Goal: Task Accomplishment & Management: Complete application form

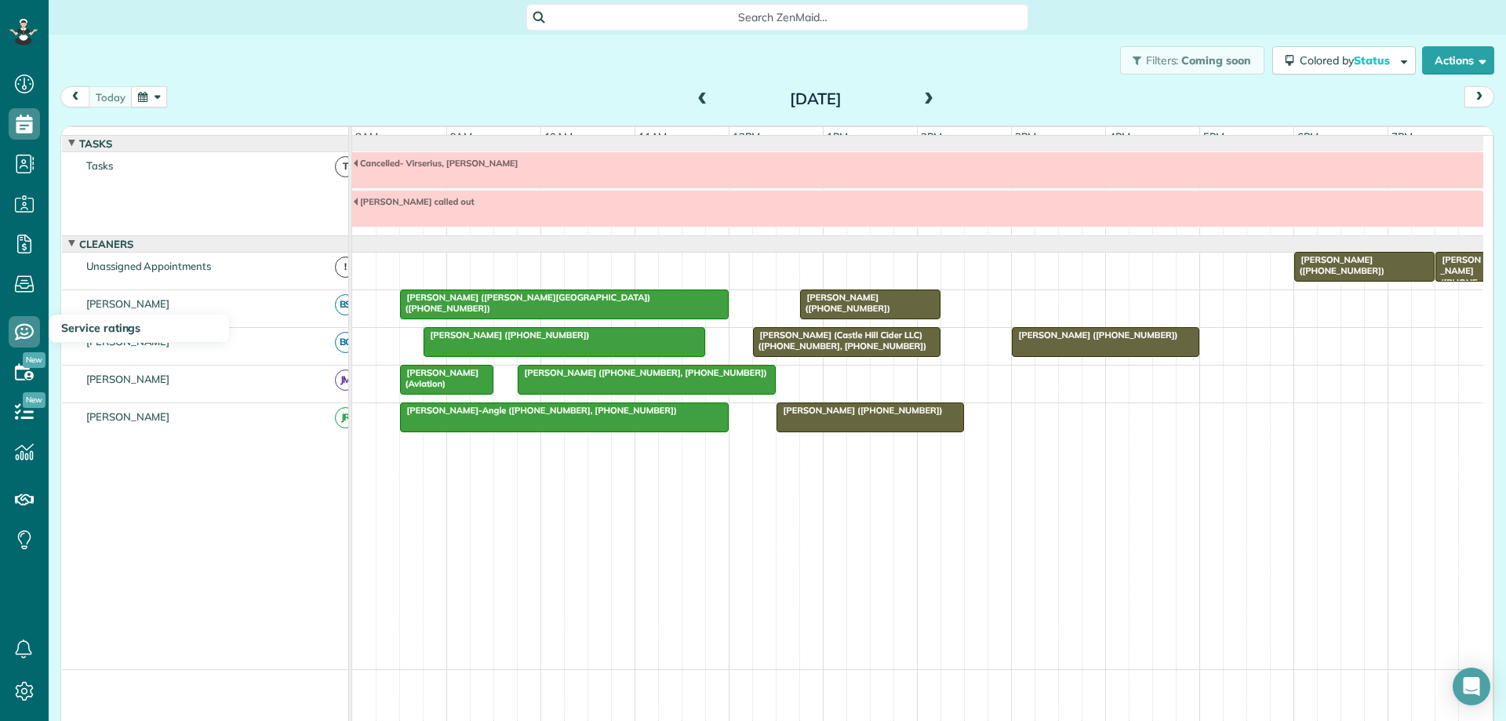
scroll to position [7, 7]
click at [881, 307] on span "[PERSON_NAME] ([PHONE_NUMBER])" at bounding box center [845, 303] width 92 height 22
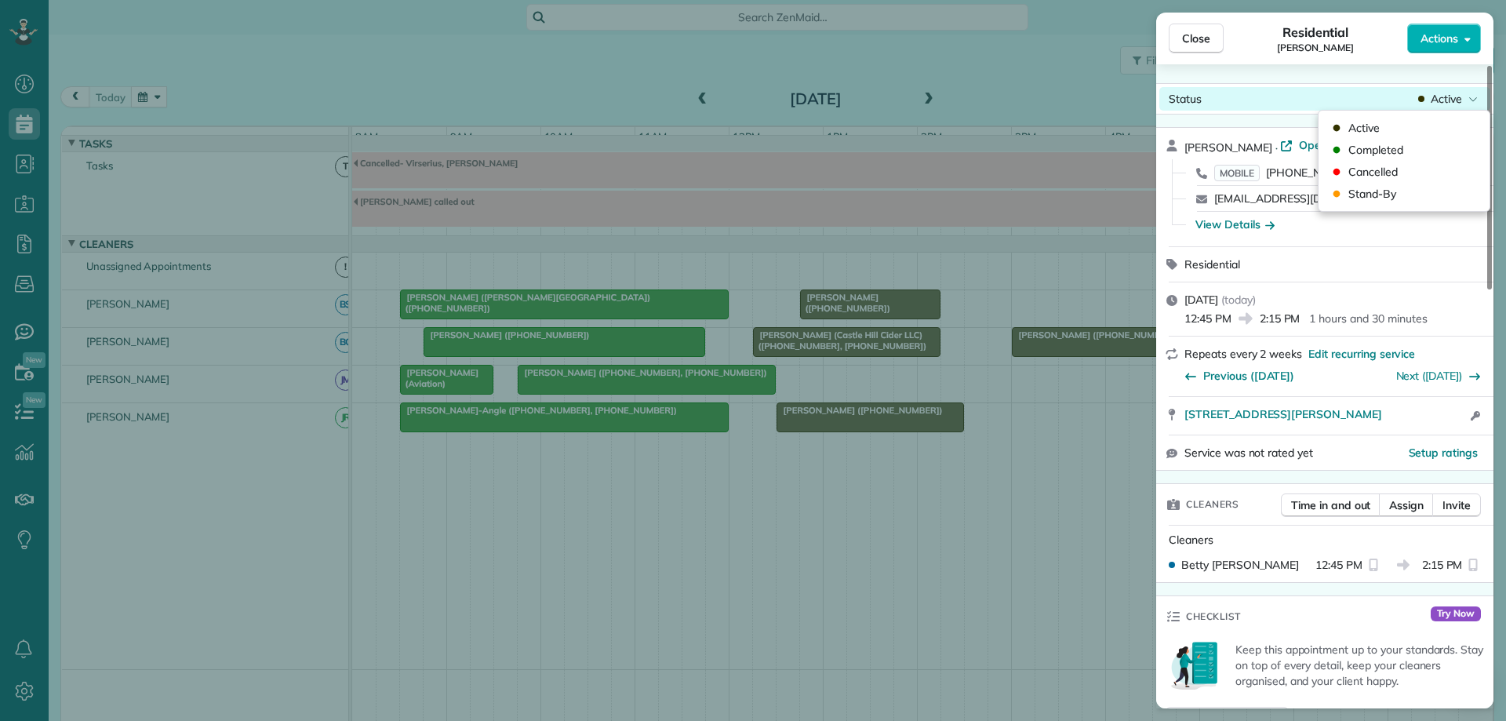
click at [1462, 101] on div "Active" at bounding box center [1448, 99] width 66 height 16
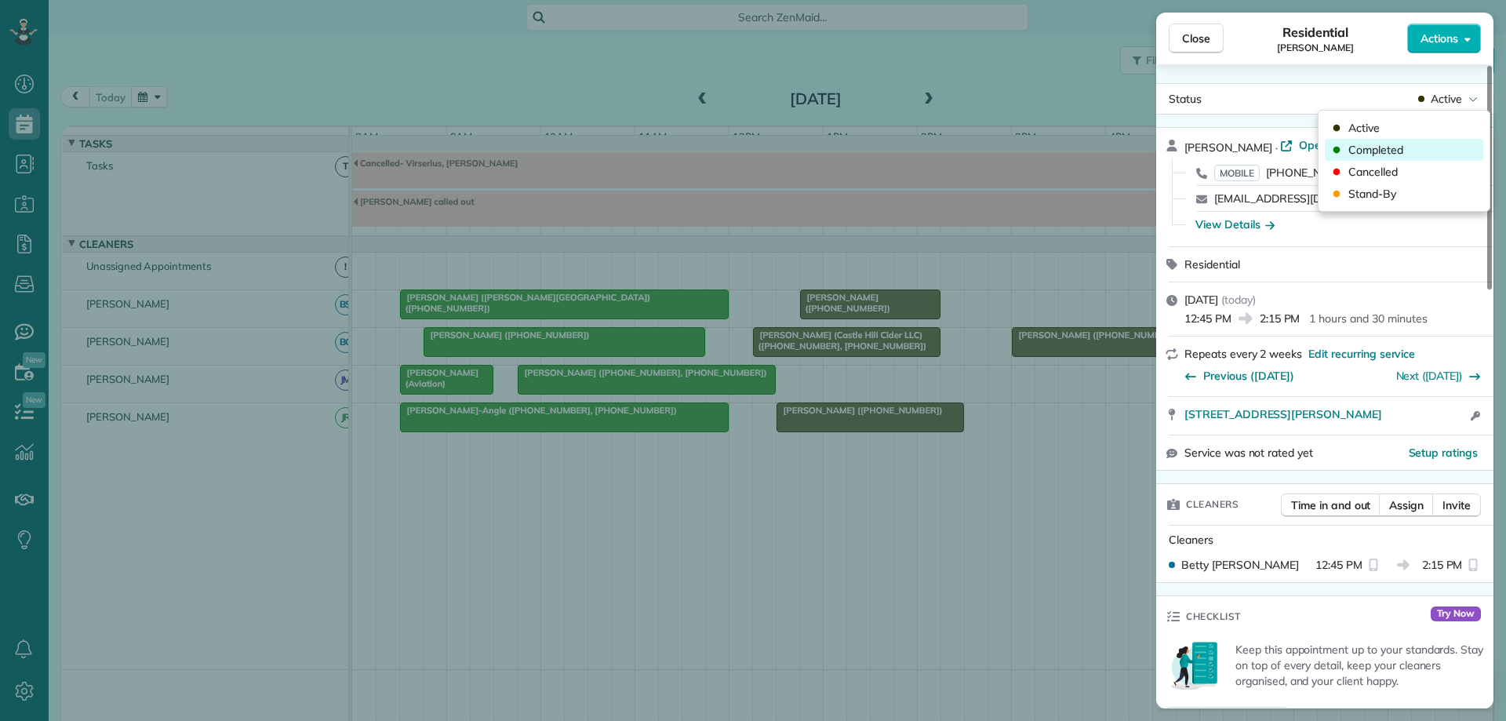
click at [1422, 147] on div "Completed" at bounding box center [1404, 150] width 158 height 22
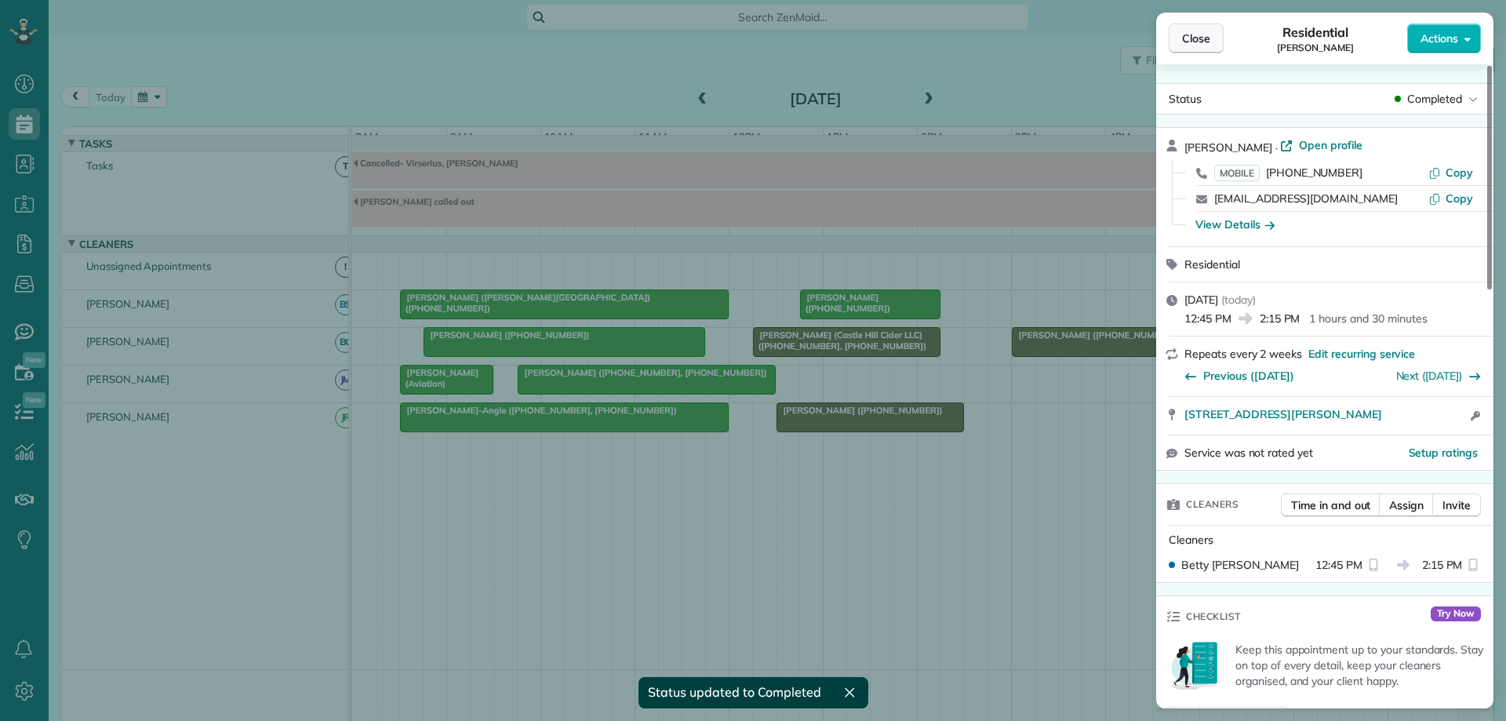
click at [1217, 42] on button "Close" at bounding box center [1196, 39] width 55 height 30
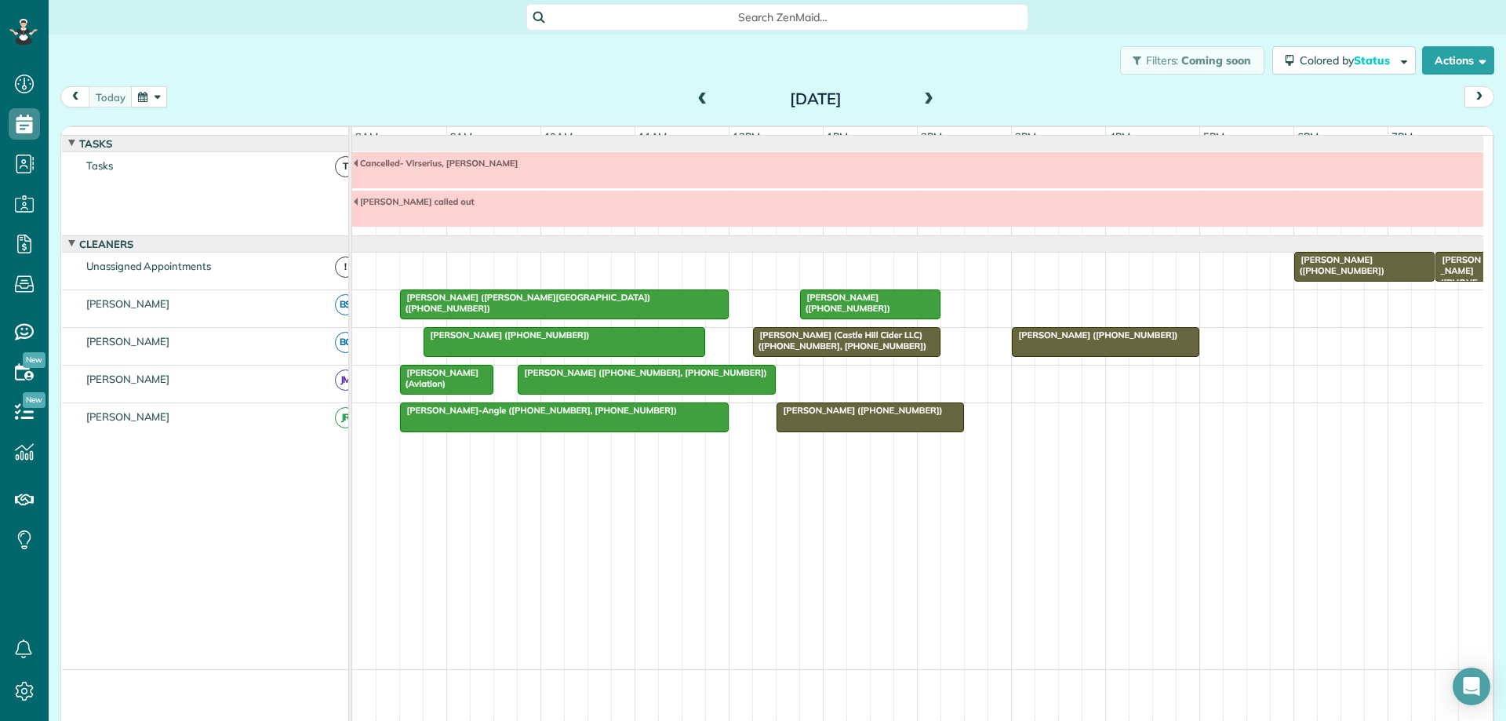
click at [913, 352] on div "[PERSON_NAME] (Castle Hill Cider LLC) ([PHONE_NUMBER], [PHONE_NUMBER])" at bounding box center [847, 340] width 178 height 23
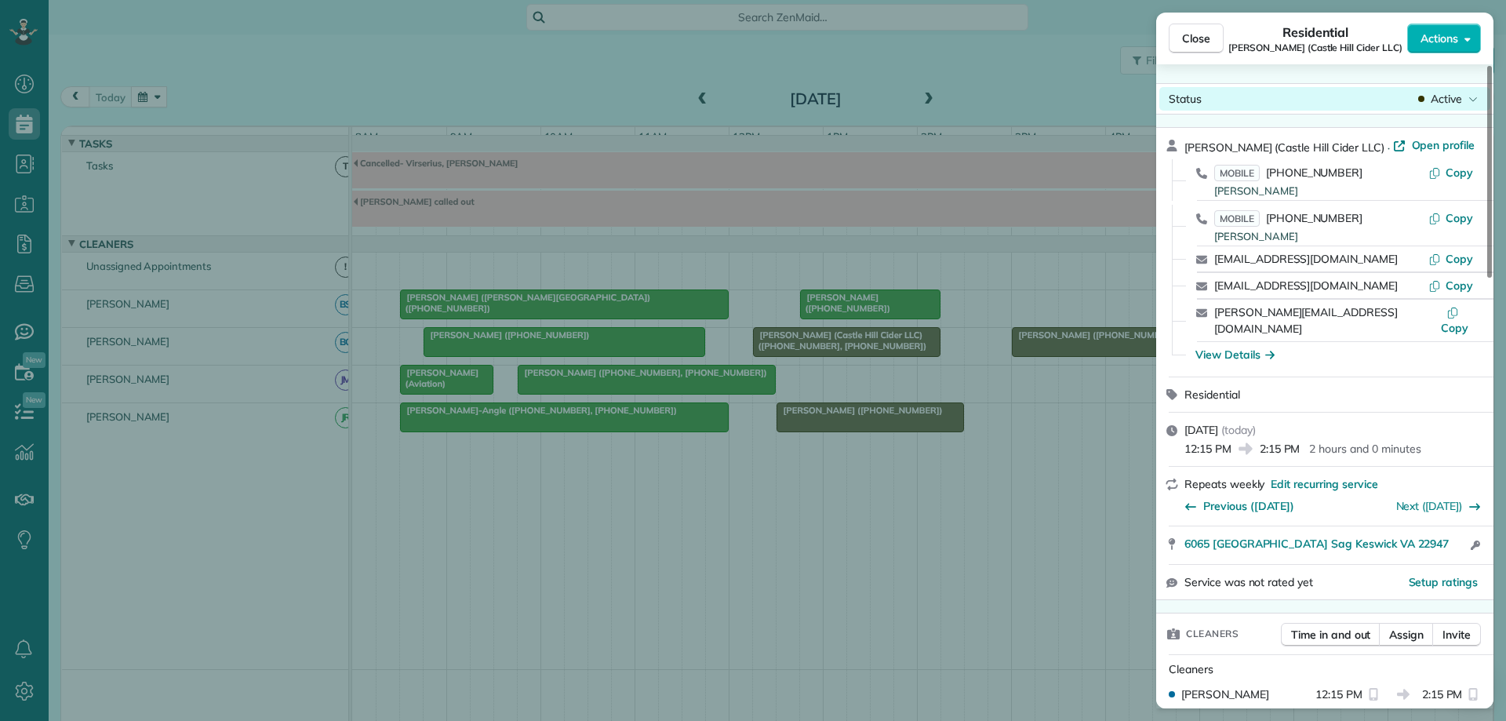
click at [1434, 104] on span "Active" at bounding box center [1445, 99] width 31 height 16
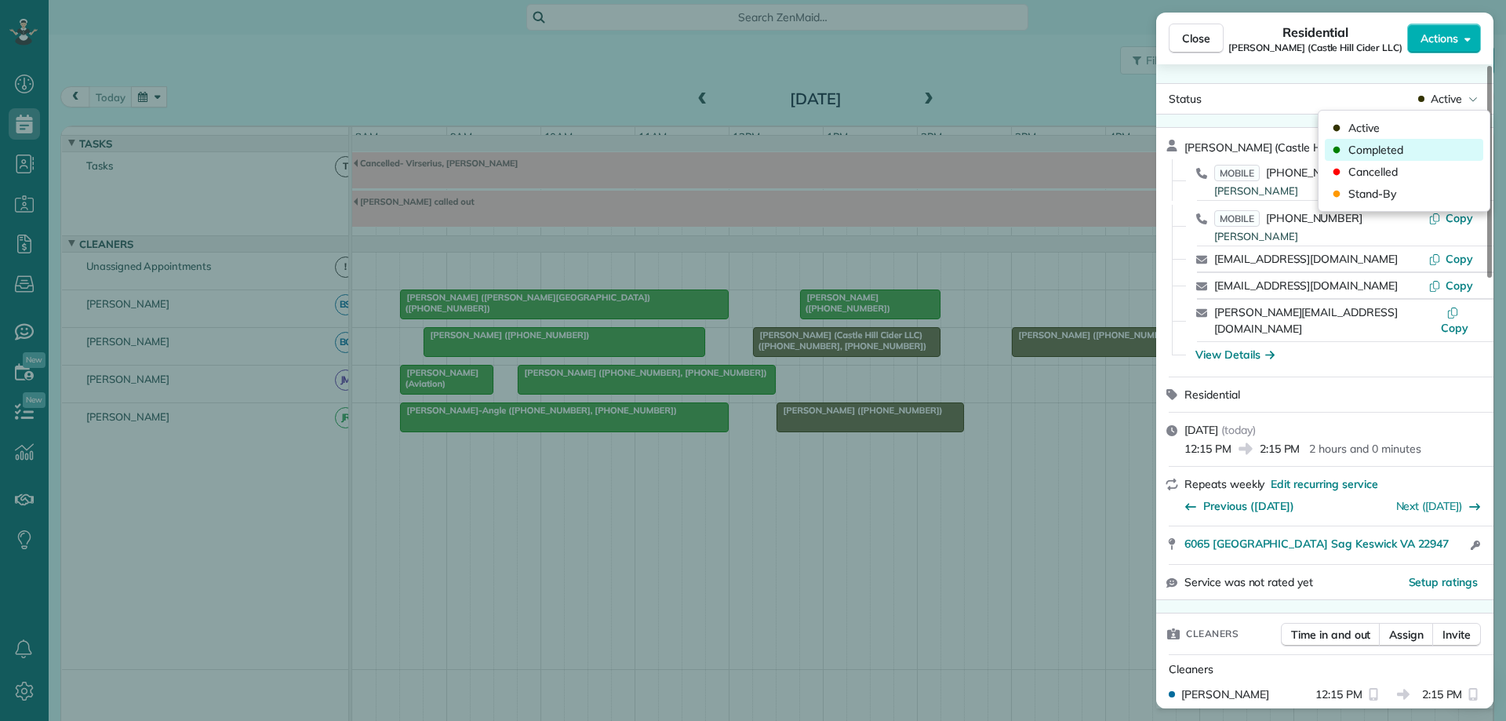
click at [1443, 147] on div "Completed" at bounding box center [1404, 150] width 158 height 22
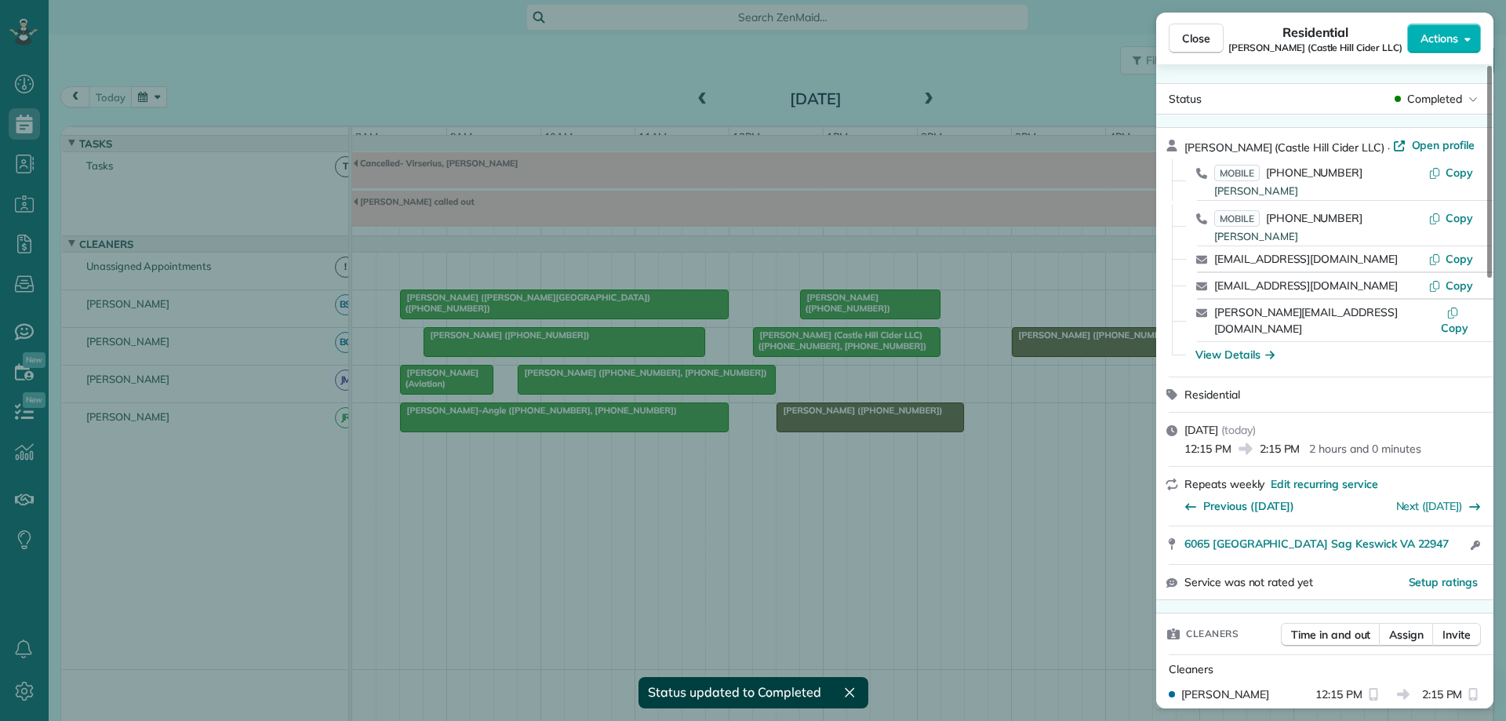
click at [926, 436] on div "Close Residential [PERSON_NAME] (Castle Hill Cider LLC) Actions Status Complete…" at bounding box center [753, 360] width 1506 height 721
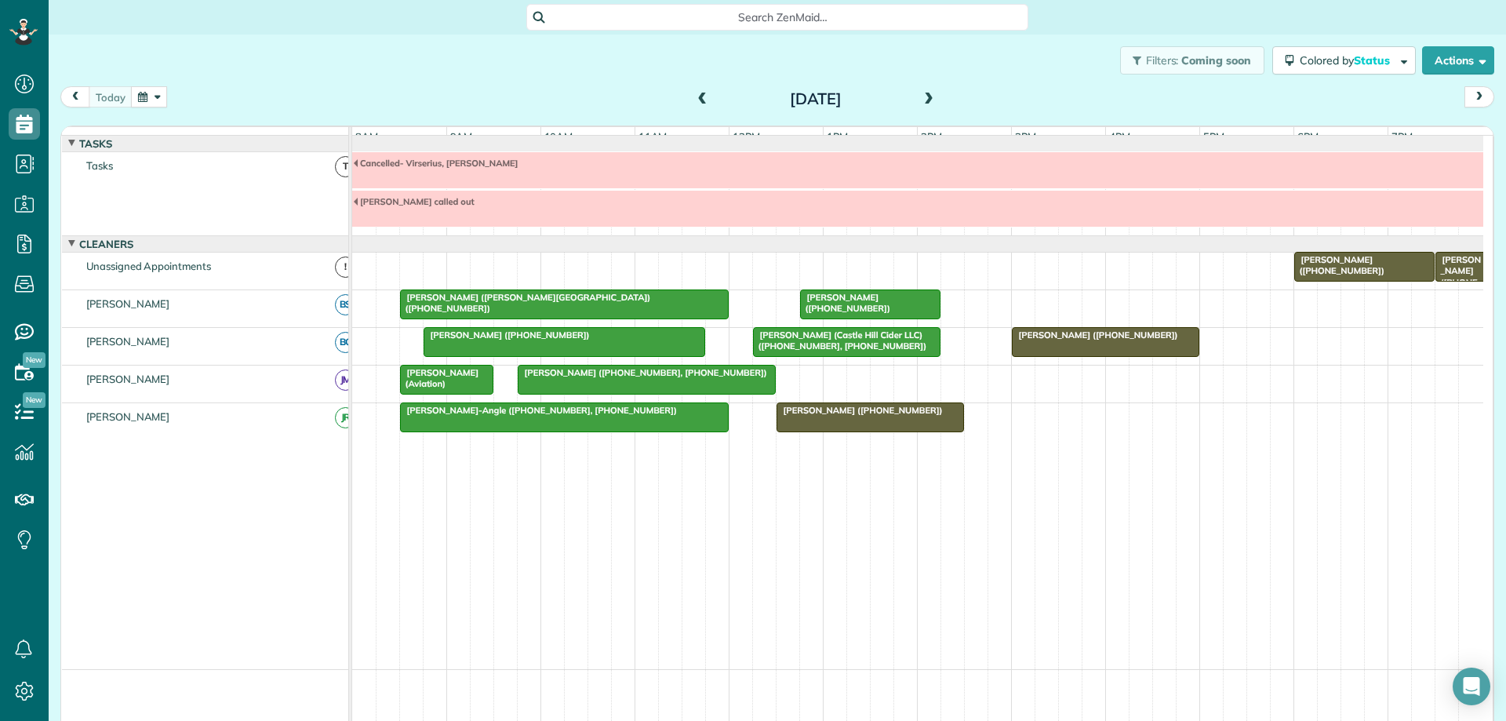
click at [929, 431] on div at bounding box center [870, 417] width 186 height 28
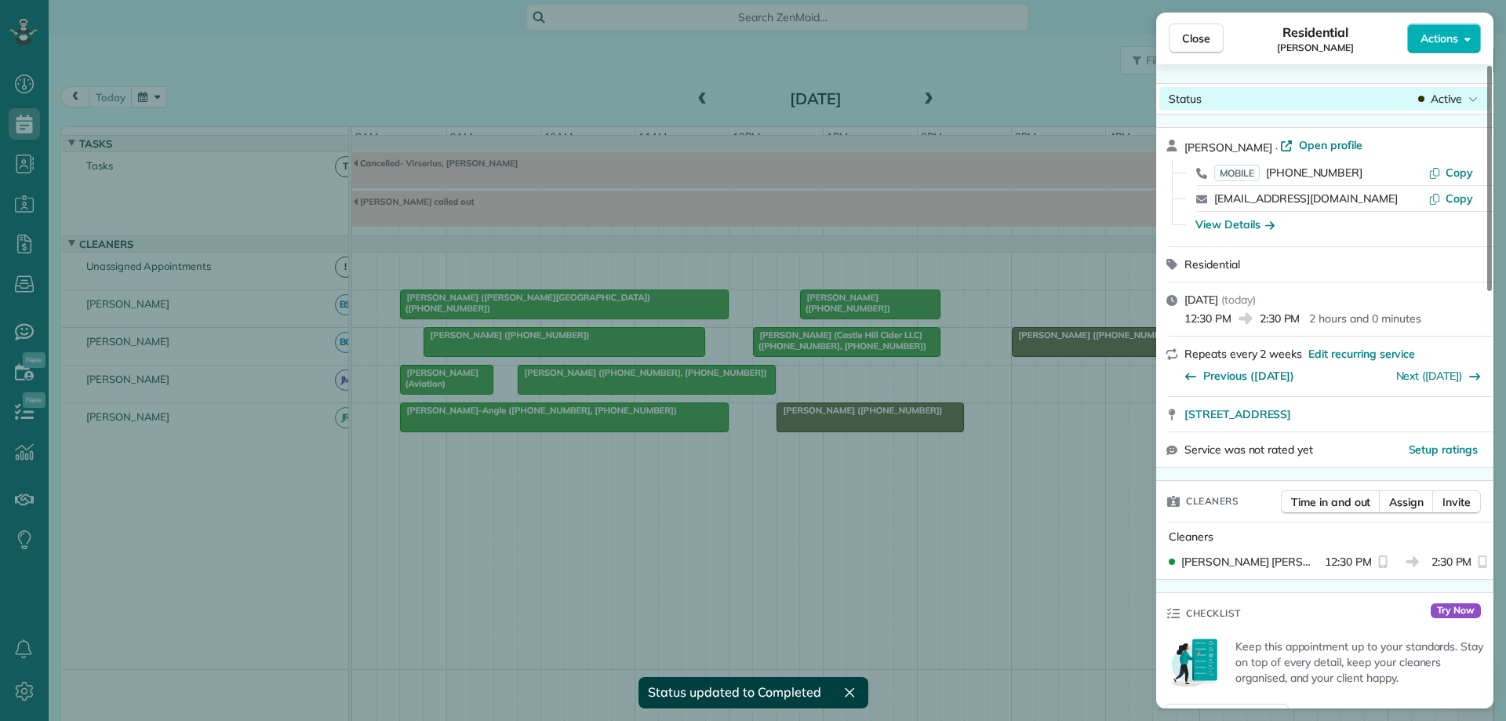
click at [1447, 100] on span "Active" at bounding box center [1445, 99] width 31 height 16
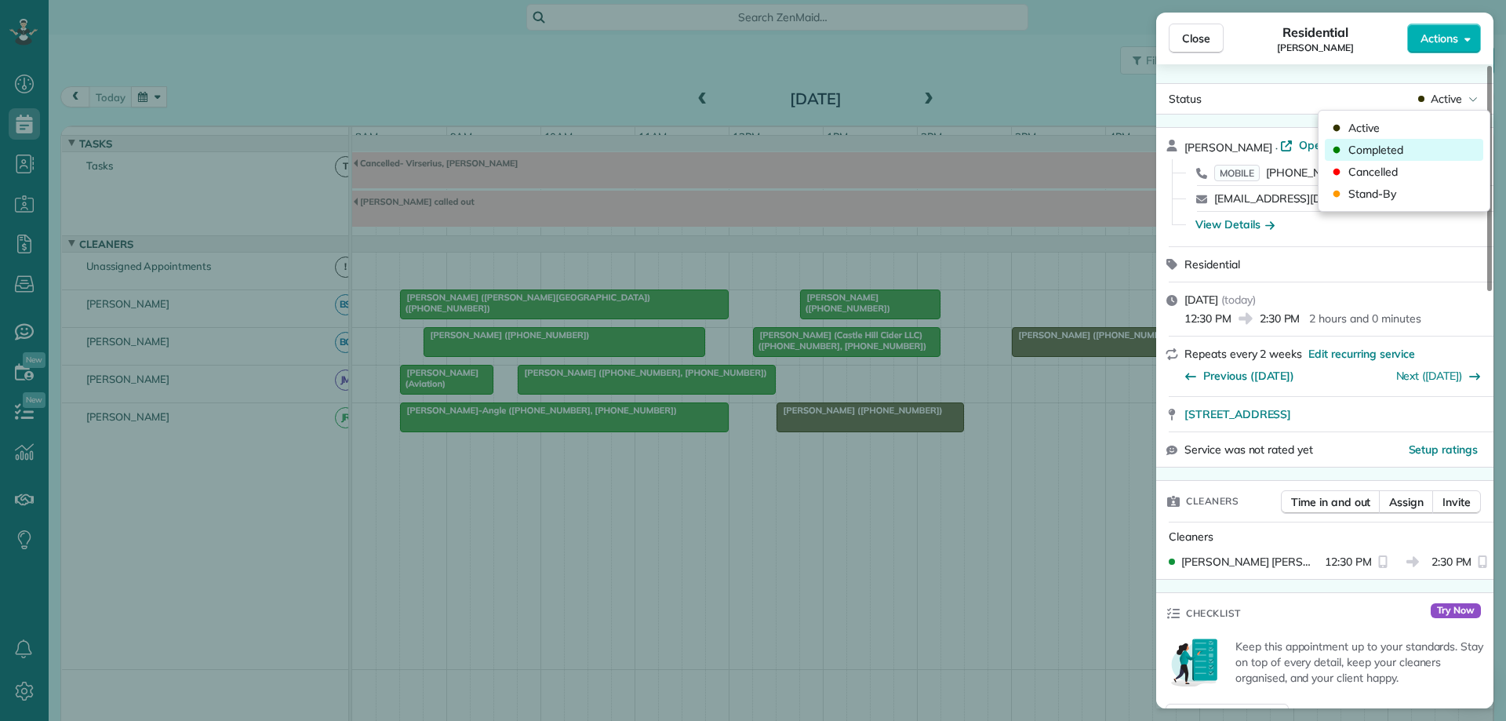
click at [1445, 146] on div "Completed" at bounding box center [1404, 150] width 158 height 22
click at [1205, 39] on span "Close" at bounding box center [1196, 39] width 28 height 16
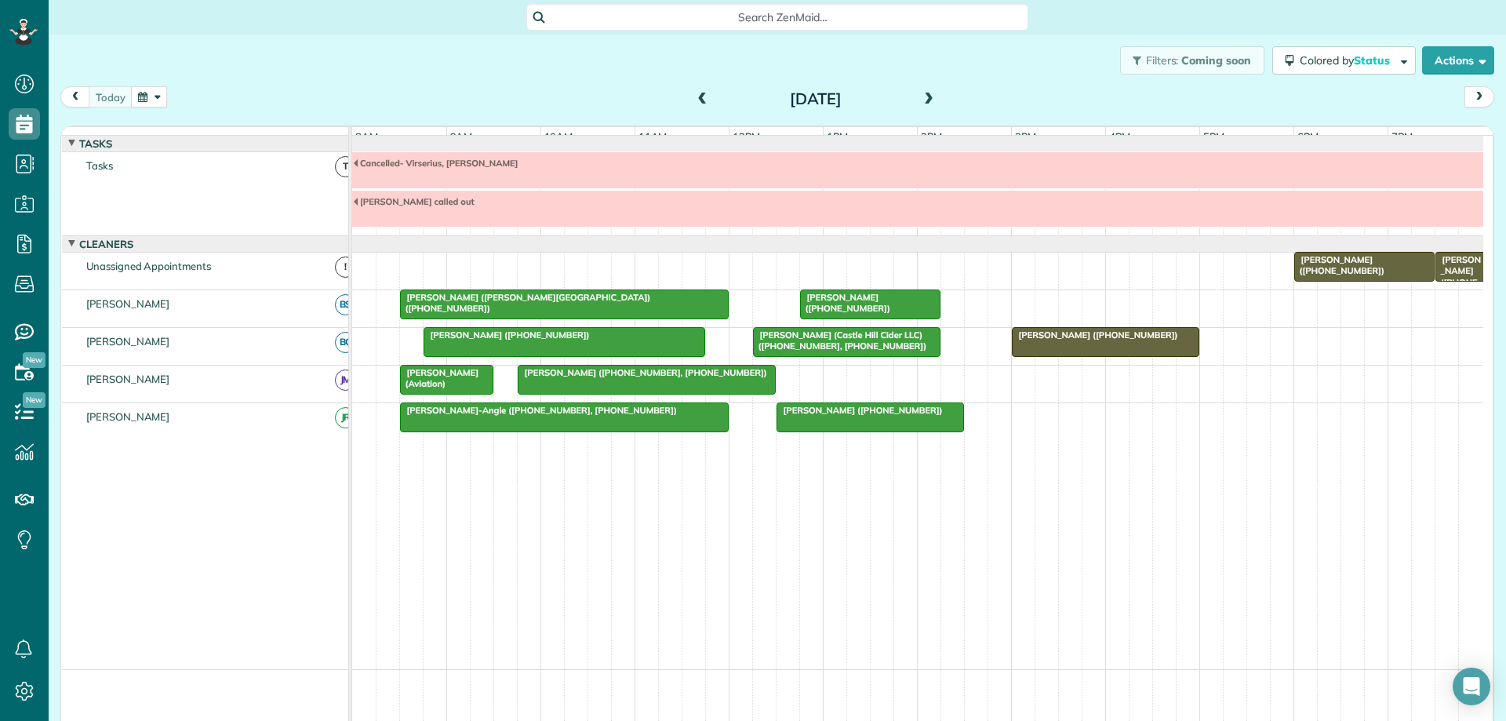
click at [147, 94] on button "button" at bounding box center [149, 96] width 36 height 21
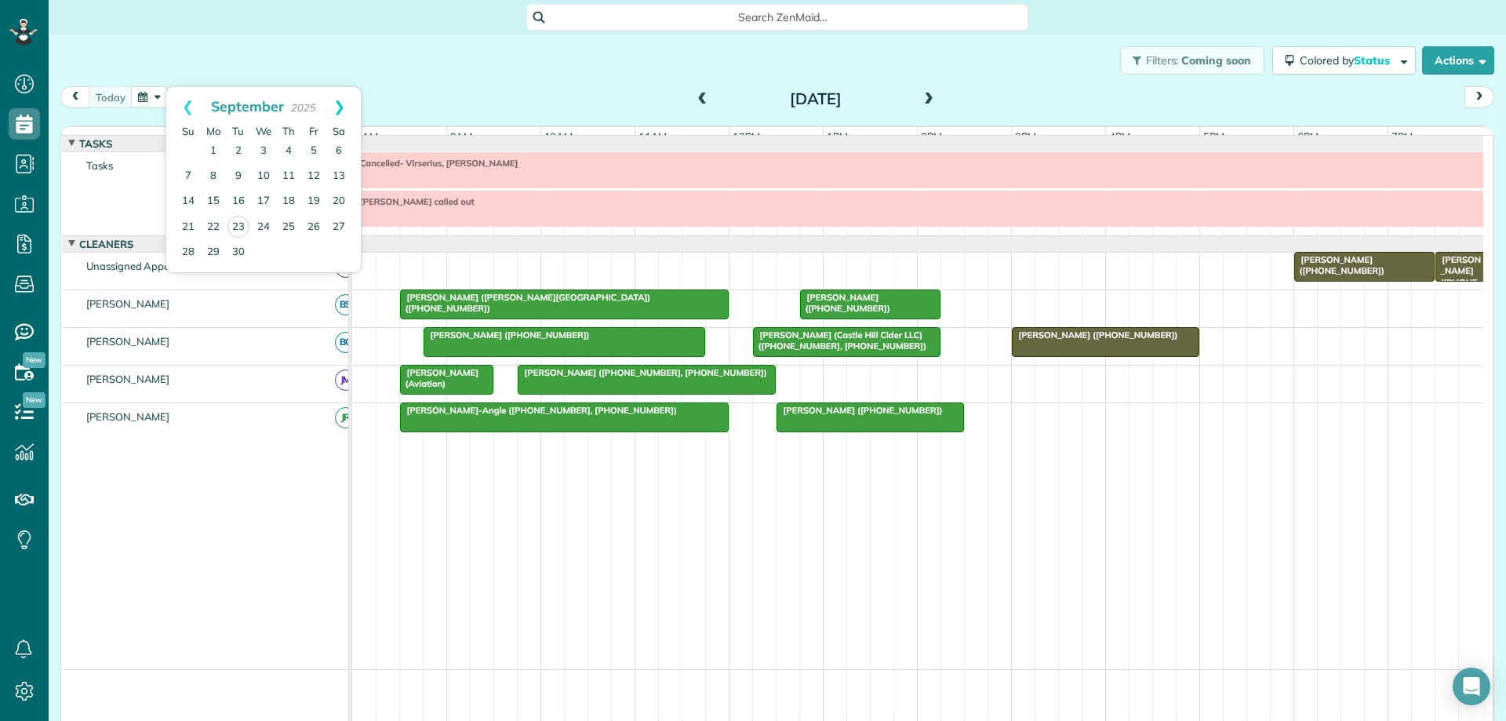
click at [340, 100] on link "Next" at bounding box center [339, 106] width 43 height 39
click at [154, 97] on button "button" at bounding box center [149, 96] width 36 height 21
click at [209, 42] on div "Filters: Coming soon Colored by Status Color by Cleaner Color by Team Color by …" at bounding box center [777, 61] width 1457 height 52
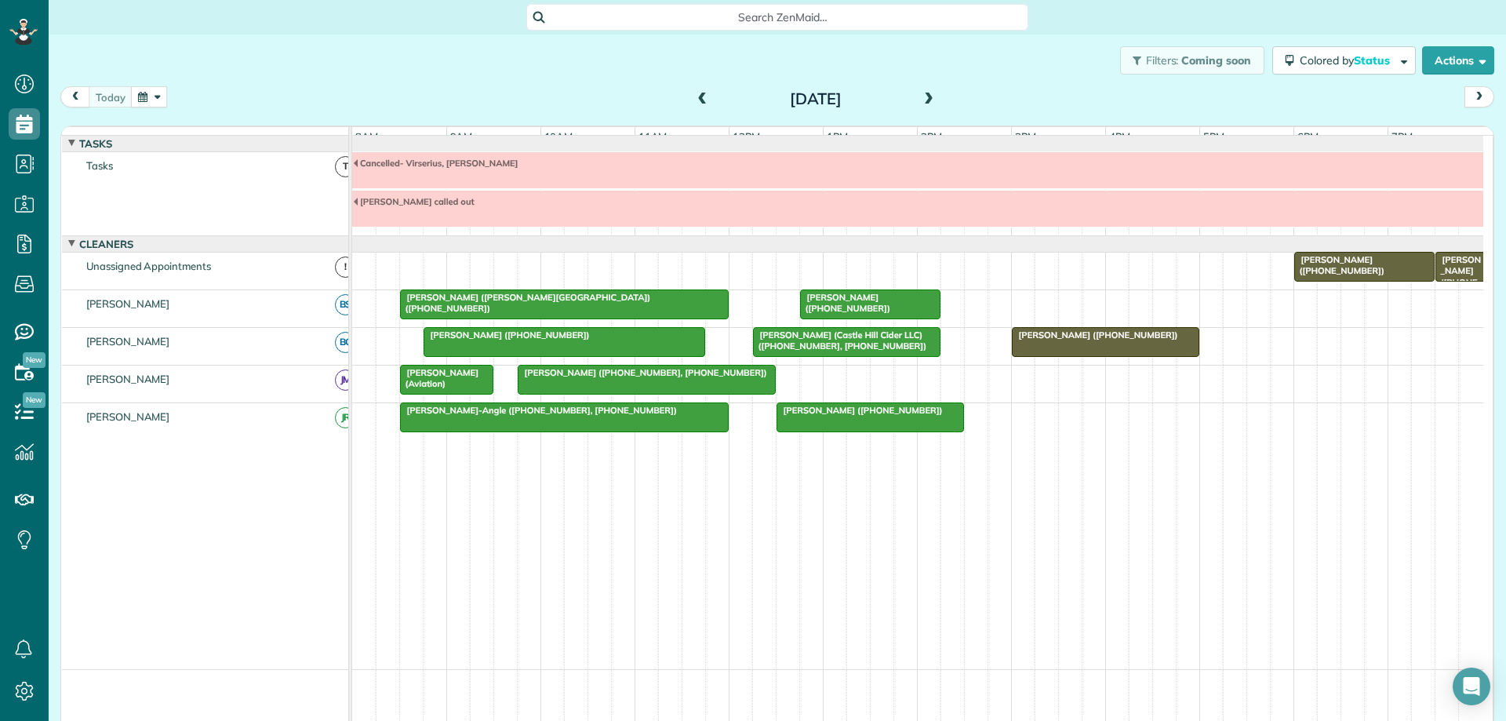
click at [138, 99] on button "button" at bounding box center [149, 96] width 36 height 21
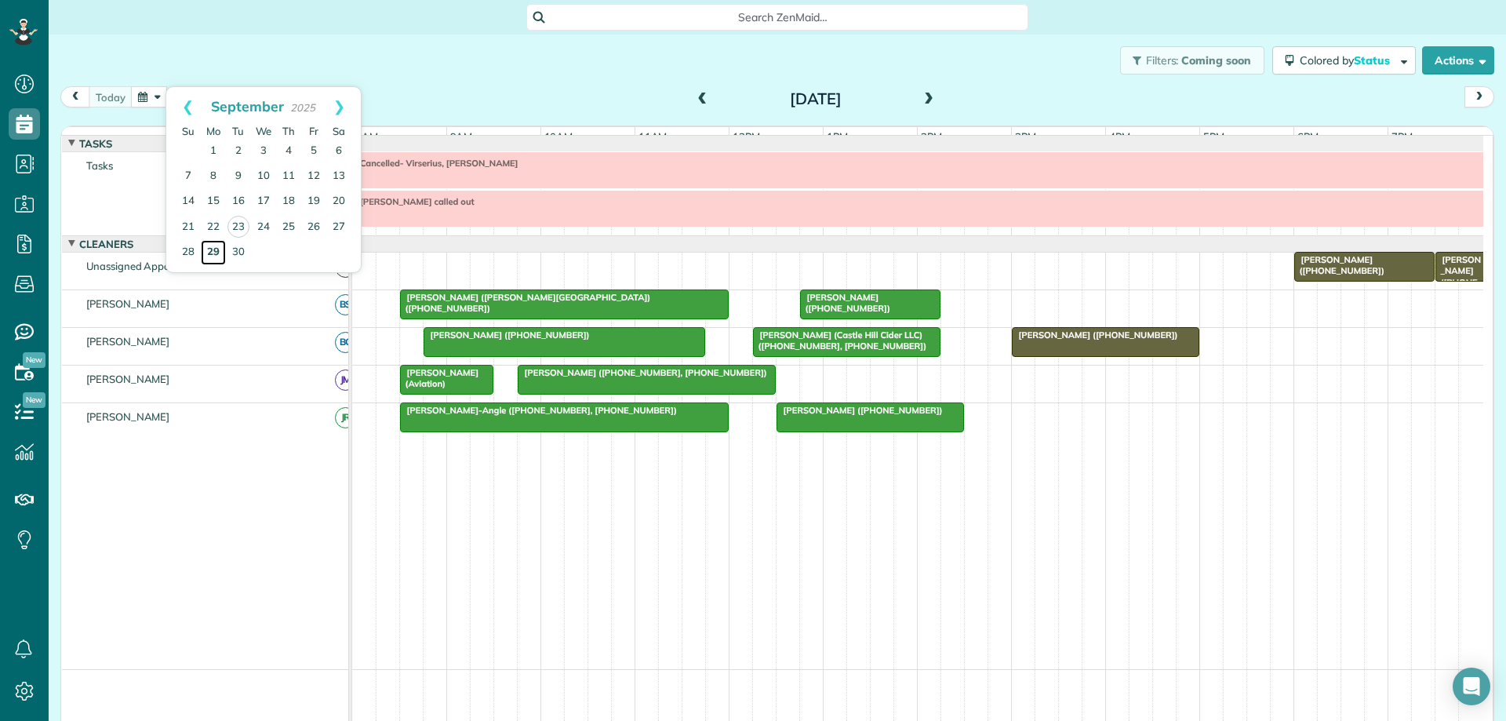
click at [211, 250] on link "29" at bounding box center [213, 252] width 25 height 25
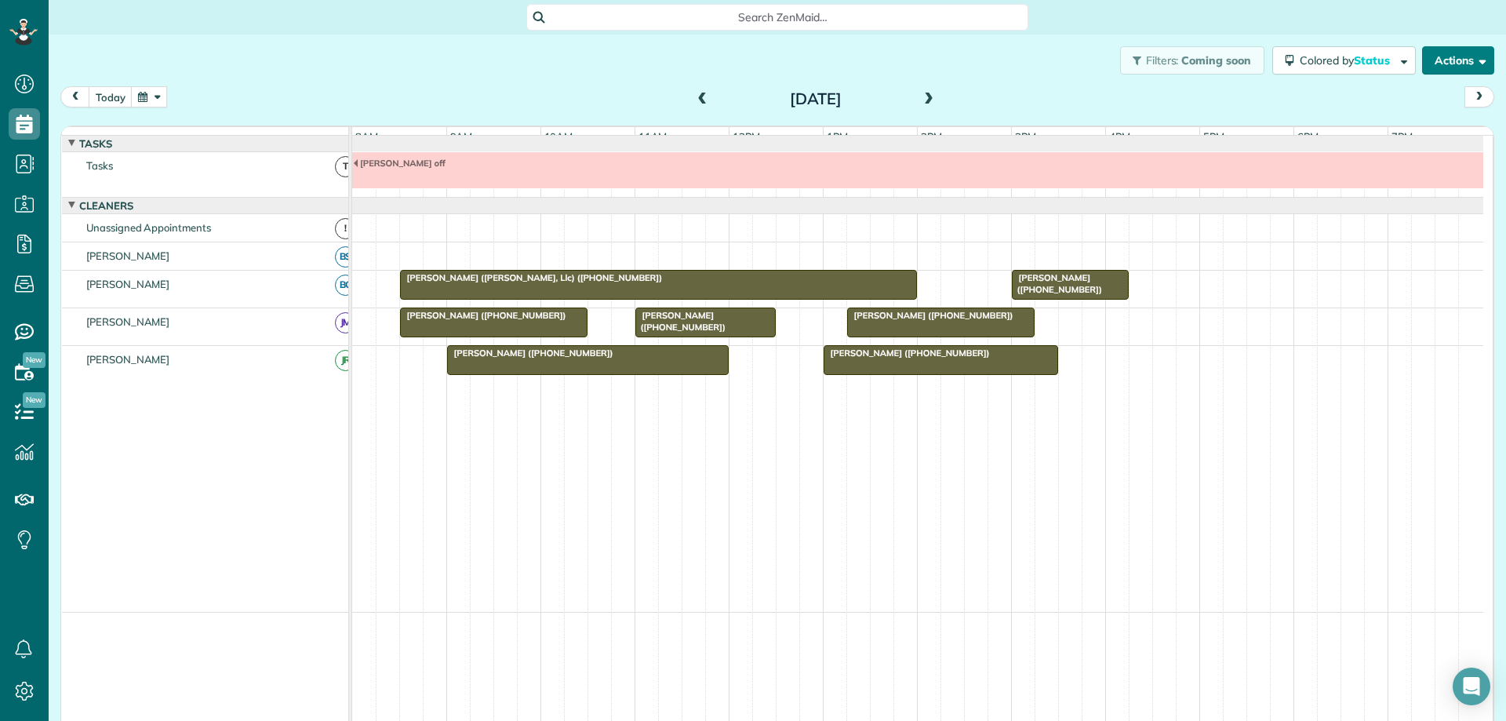
click at [1434, 56] on button "Actions" at bounding box center [1458, 60] width 72 height 28
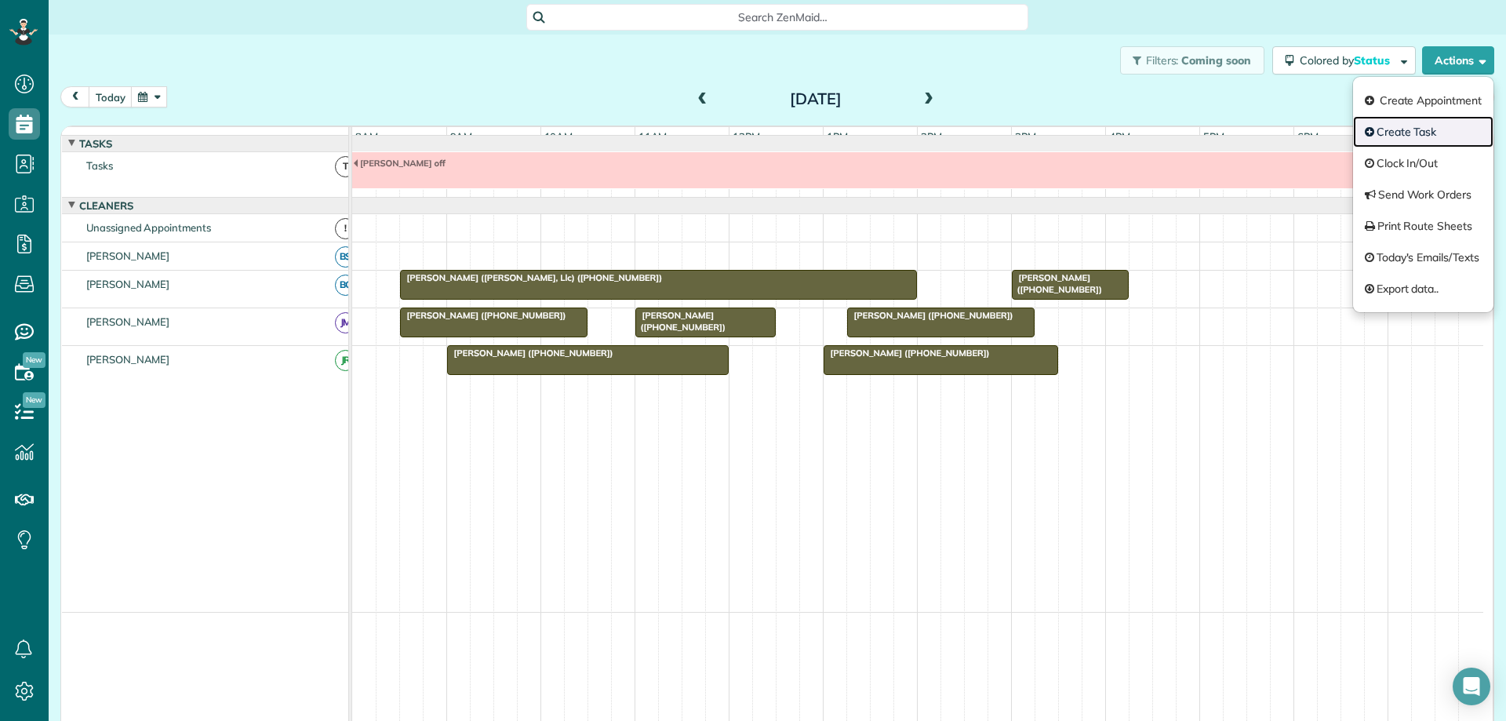
click at [1401, 136] on link "Create Task" at bounding box center [1423, 131] width 140 height 31
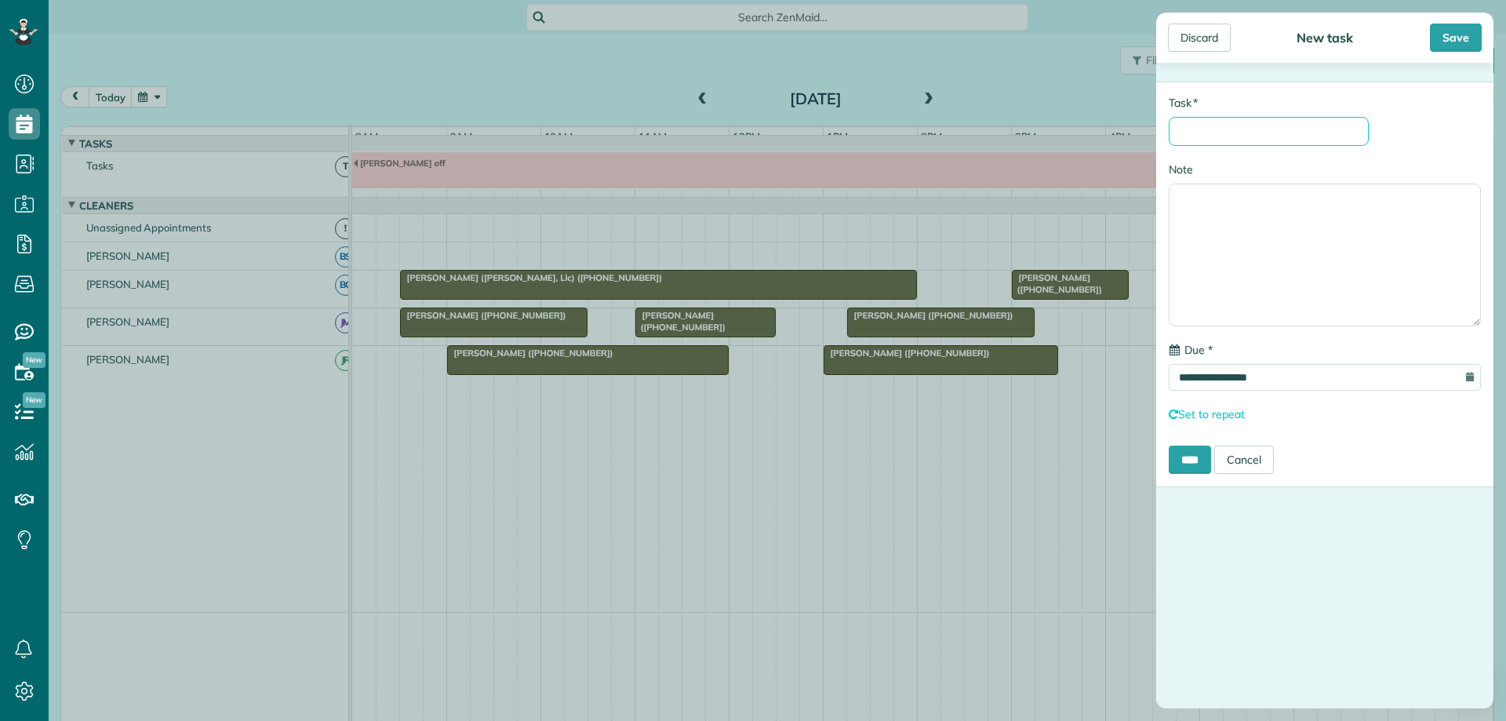
click at [1318, 130] on input "* Task" at bounding box center [1269, 131] width 200 height 29
type input "**********"
click at [1381, 384] on input "**********" at bounding box center [1325, 379] width 312 height 27
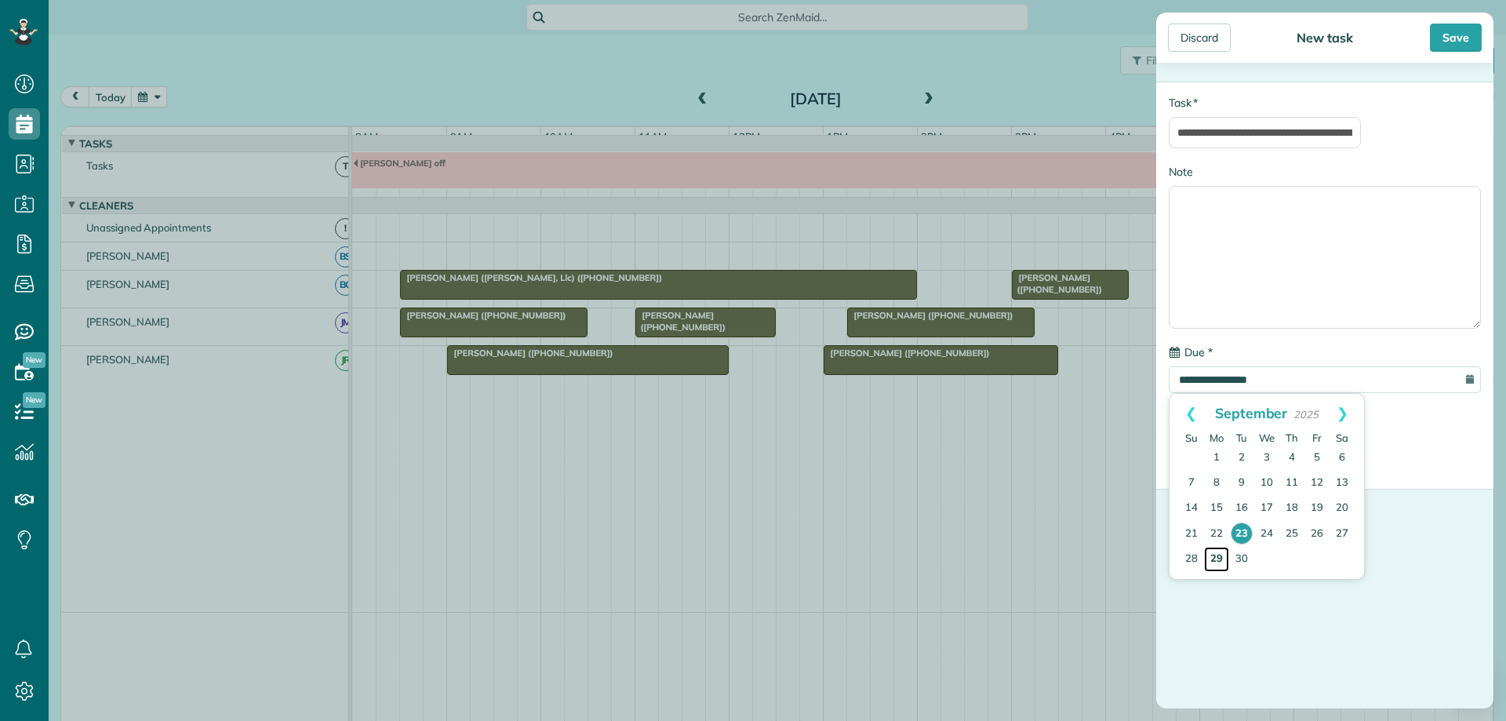
click at [1220, 558] on link "29" at bounding box center [1216, 559] width 25 height 25
type input "**********"
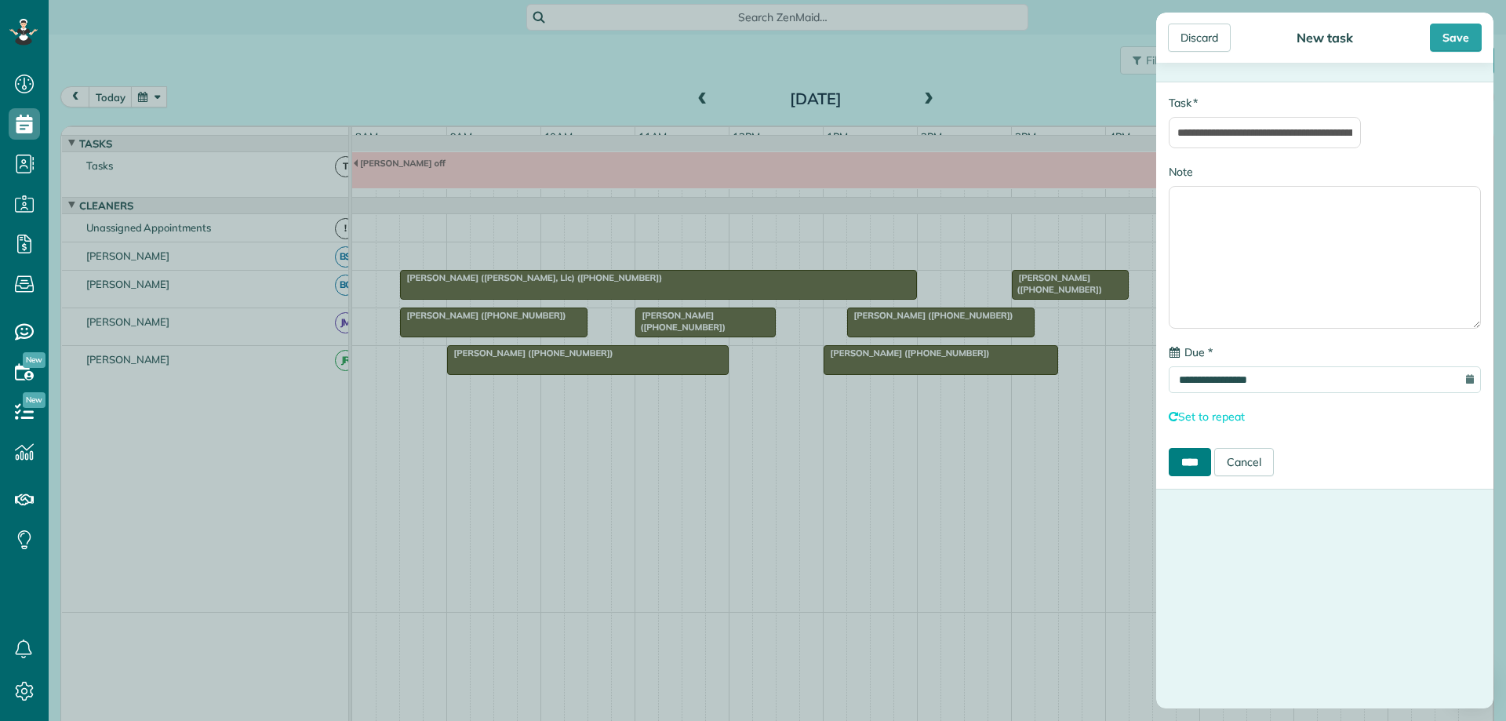
click at [1197, 465] on input "****" at bounding box center [1190, 462] width 42 height 28
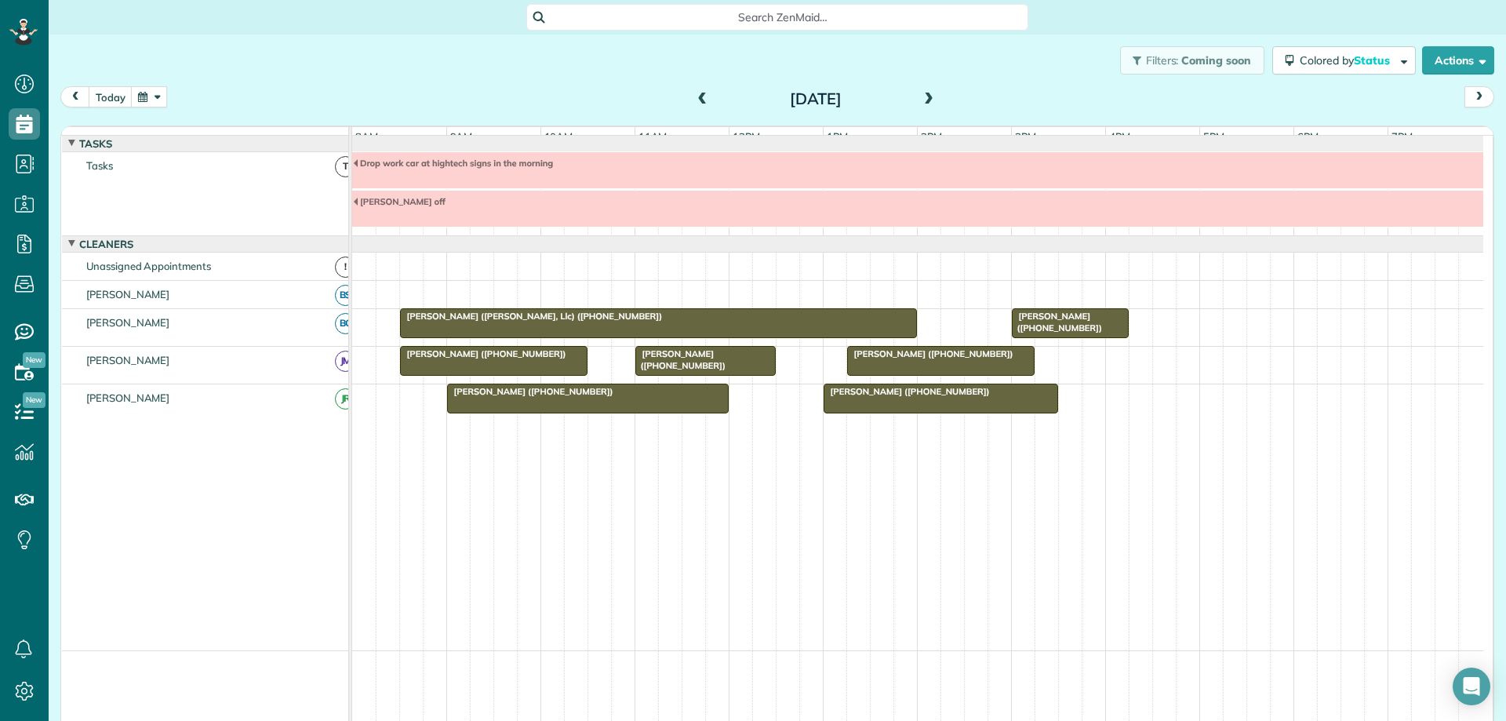
click at [568, 182] on div at bounding box center [917, 170] width 1131 height 36
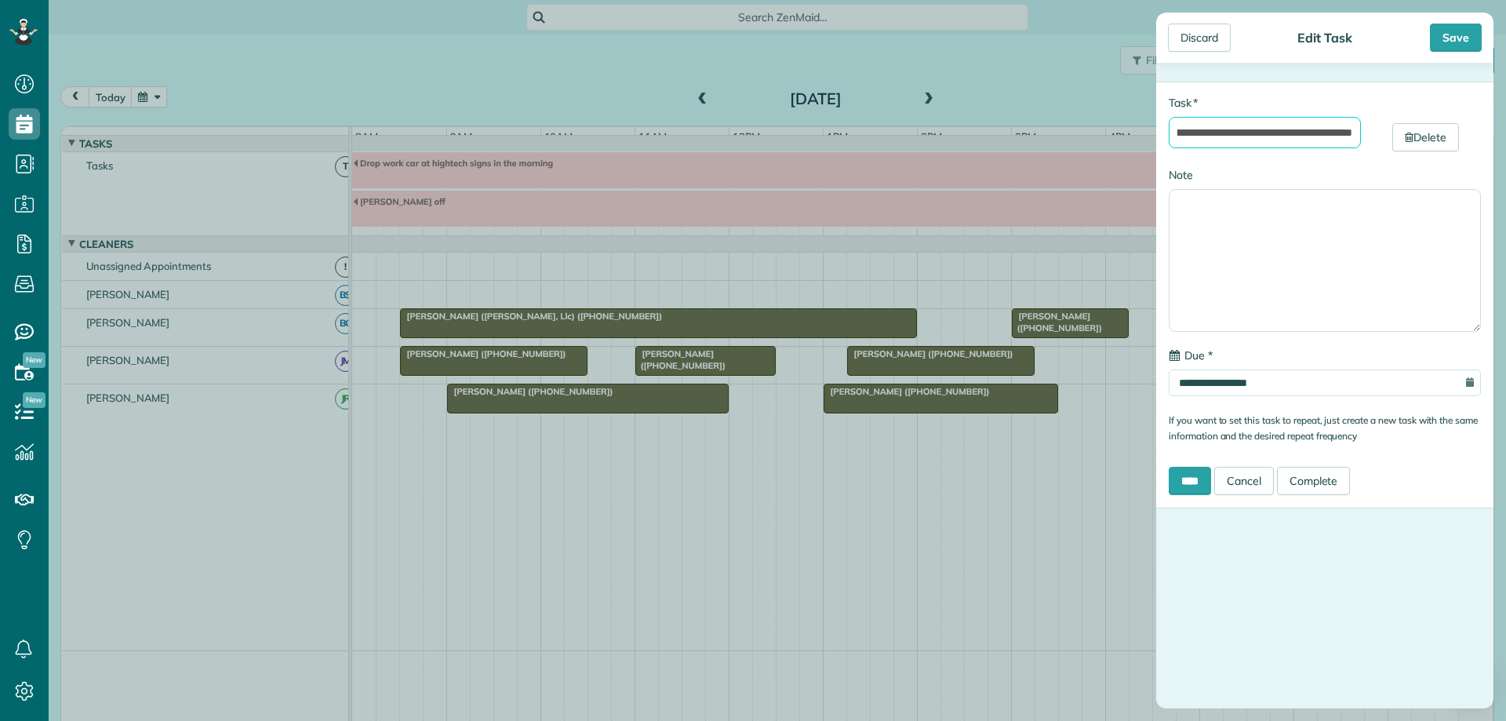
scroll to position [0, 63]
drag, startPoint x: 1325, startPoint y: 136, endPoint x: 1352, endPoint y: 136, distance: 27.5
click at [1352, 136] on input "**********" at bounding box center [1265, 132] width 192 height 31
click at [1350, 133] on input "**********" at bounding box center [1265, 132] width 192 height 31
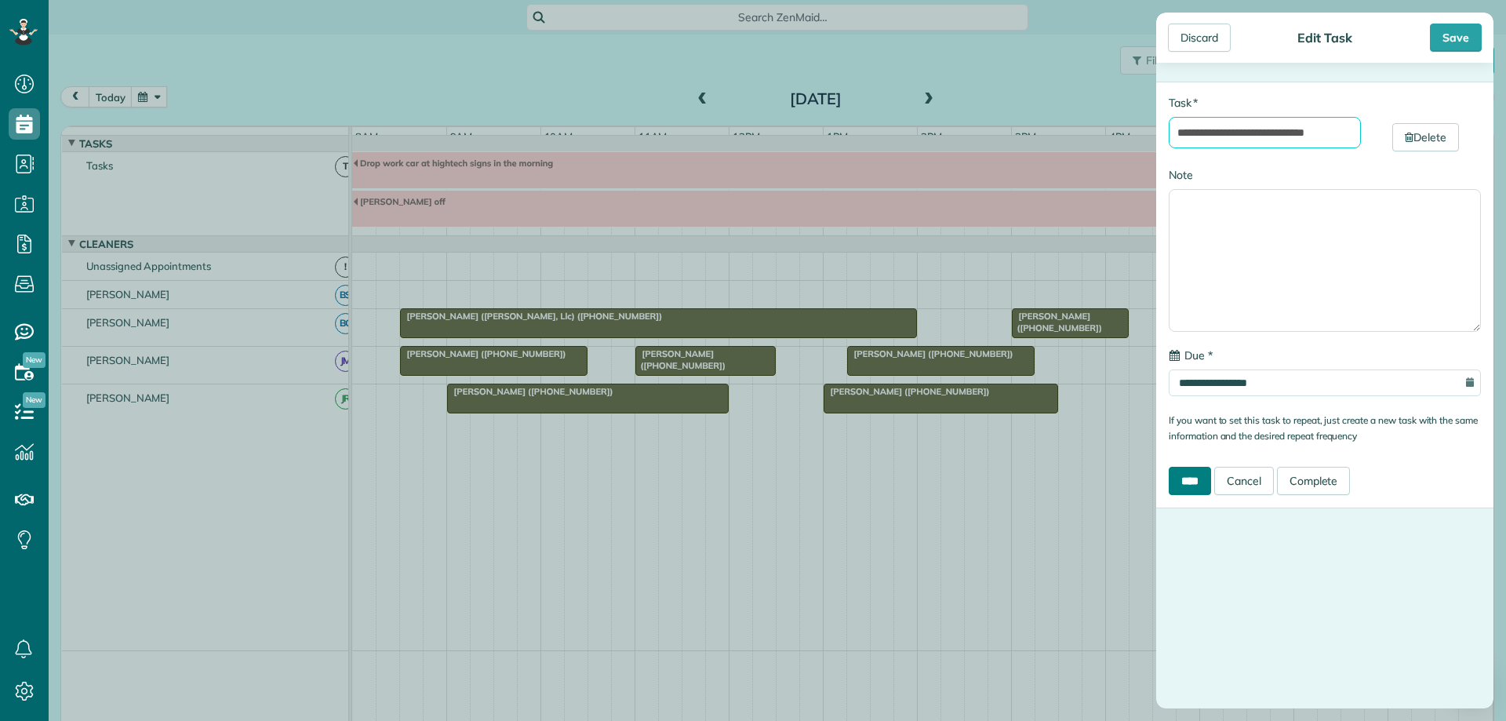
type input "**********"
click at [1176, 479] on input "****" at bounding box center [1190, 481] width 42 height 28
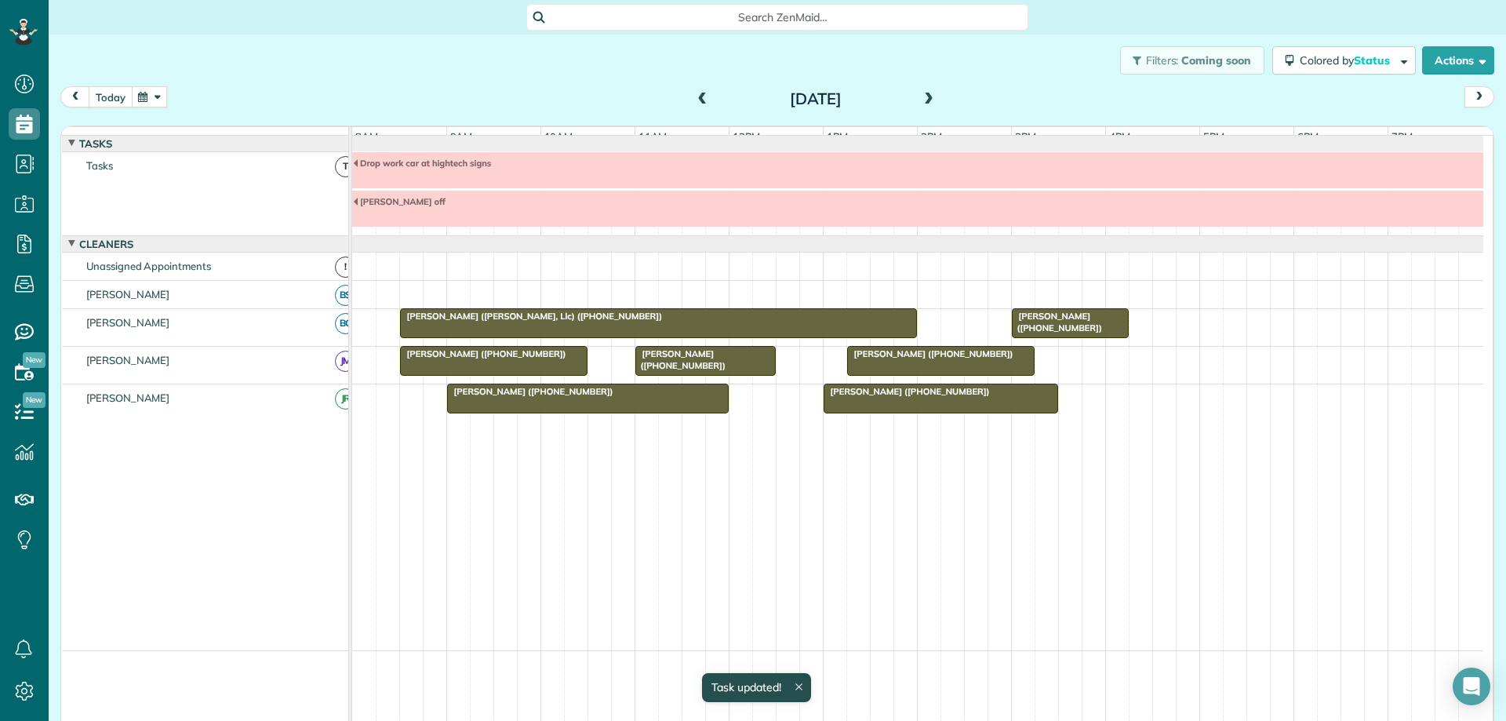
click at [121, 94] on button "today" at bounding box center [111, 96] width 44 height 21
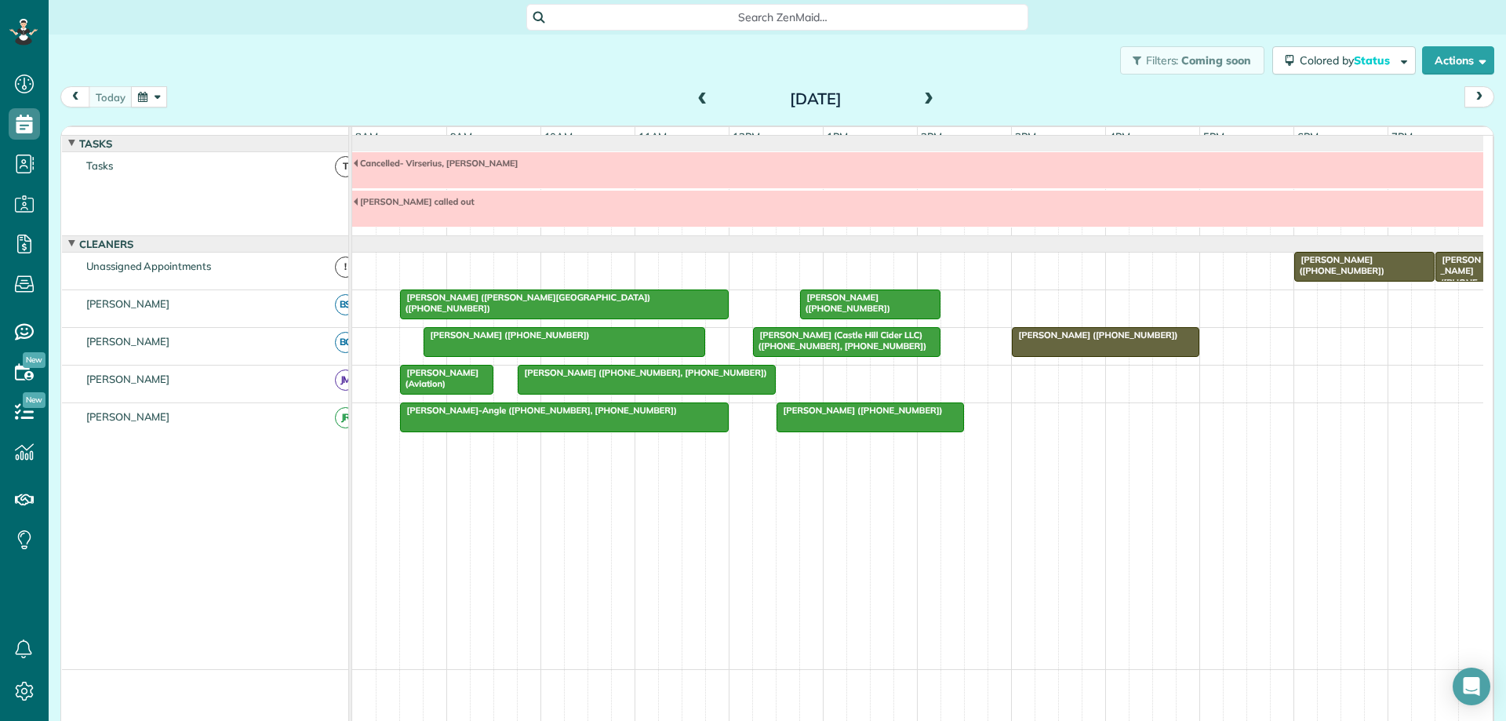
click at [927, 97] on span at bounding box center [928, 100] width 17 height 14
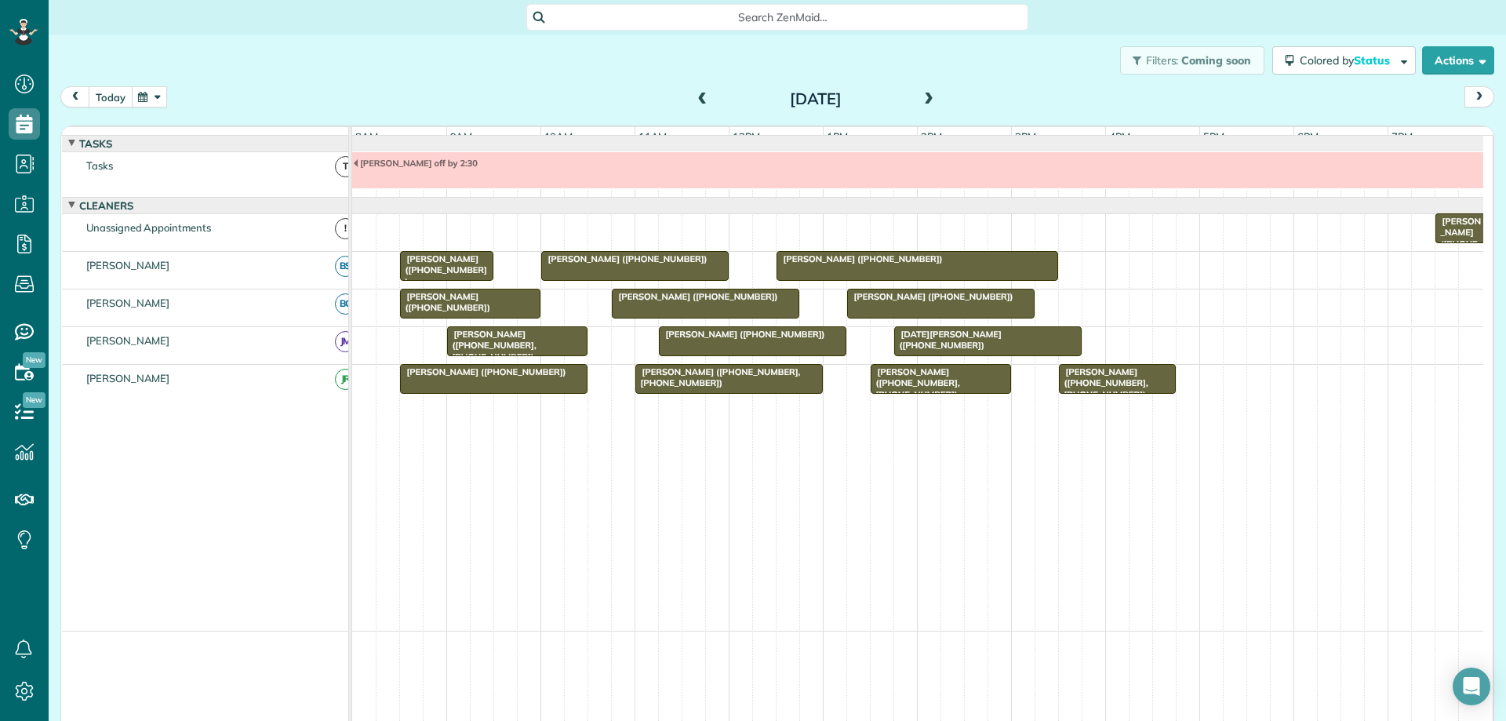
click at [110, 92] on button "today" at bounding box center [111, 96] width 44 height 21
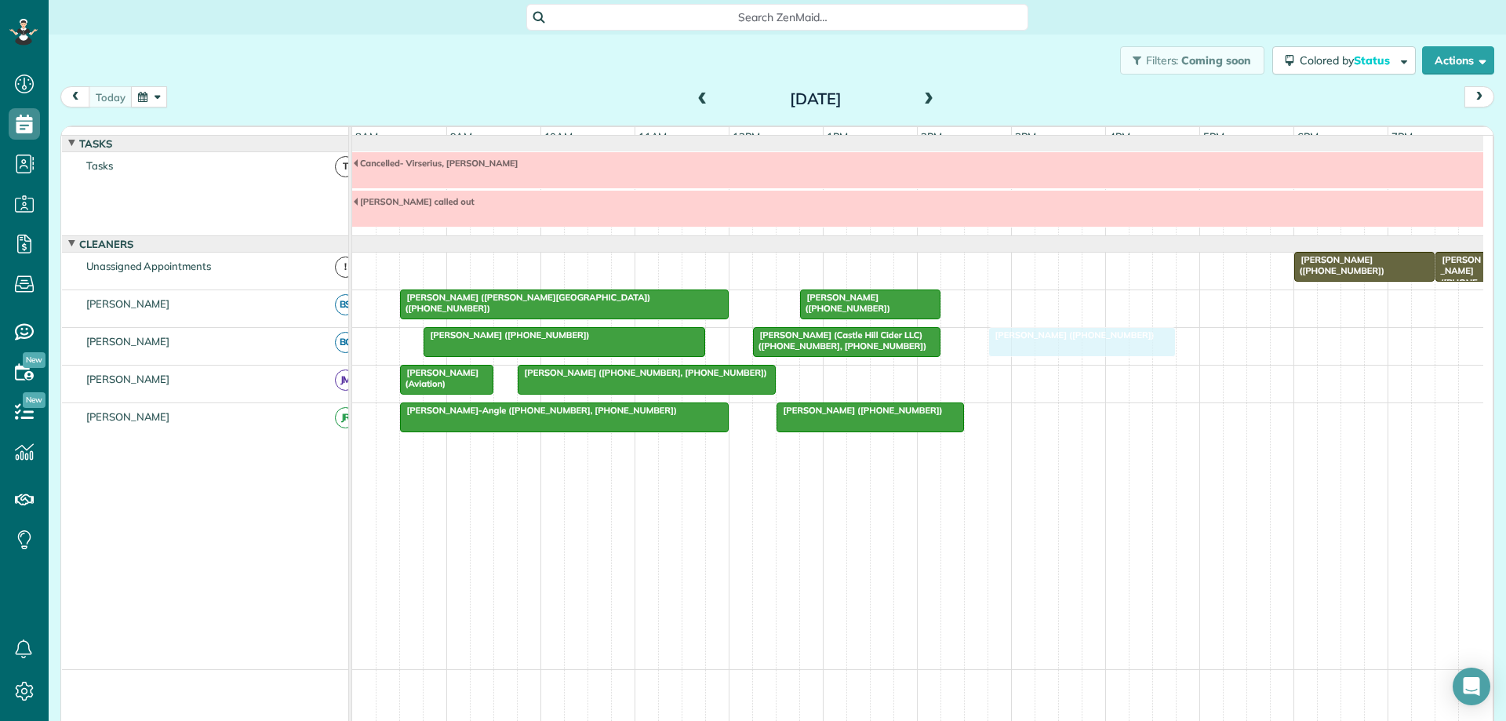
drag, startPoint x: 1056, startPoint y: 354, endPoint x: 1041, endPoint y: 358, distance: 15.6
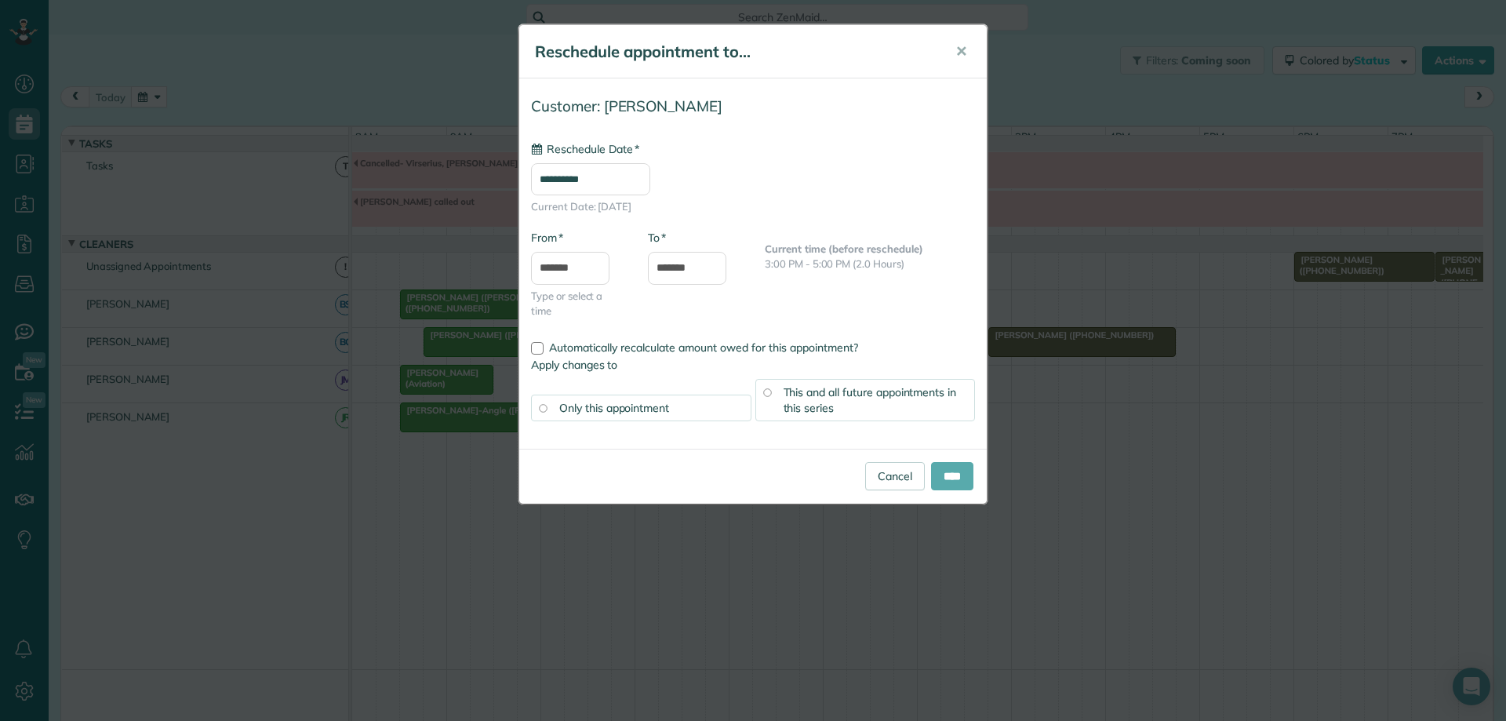
type input "**********"
click at [943, 478] on input "****" at bounding box center [952, 476] width 42 height 28
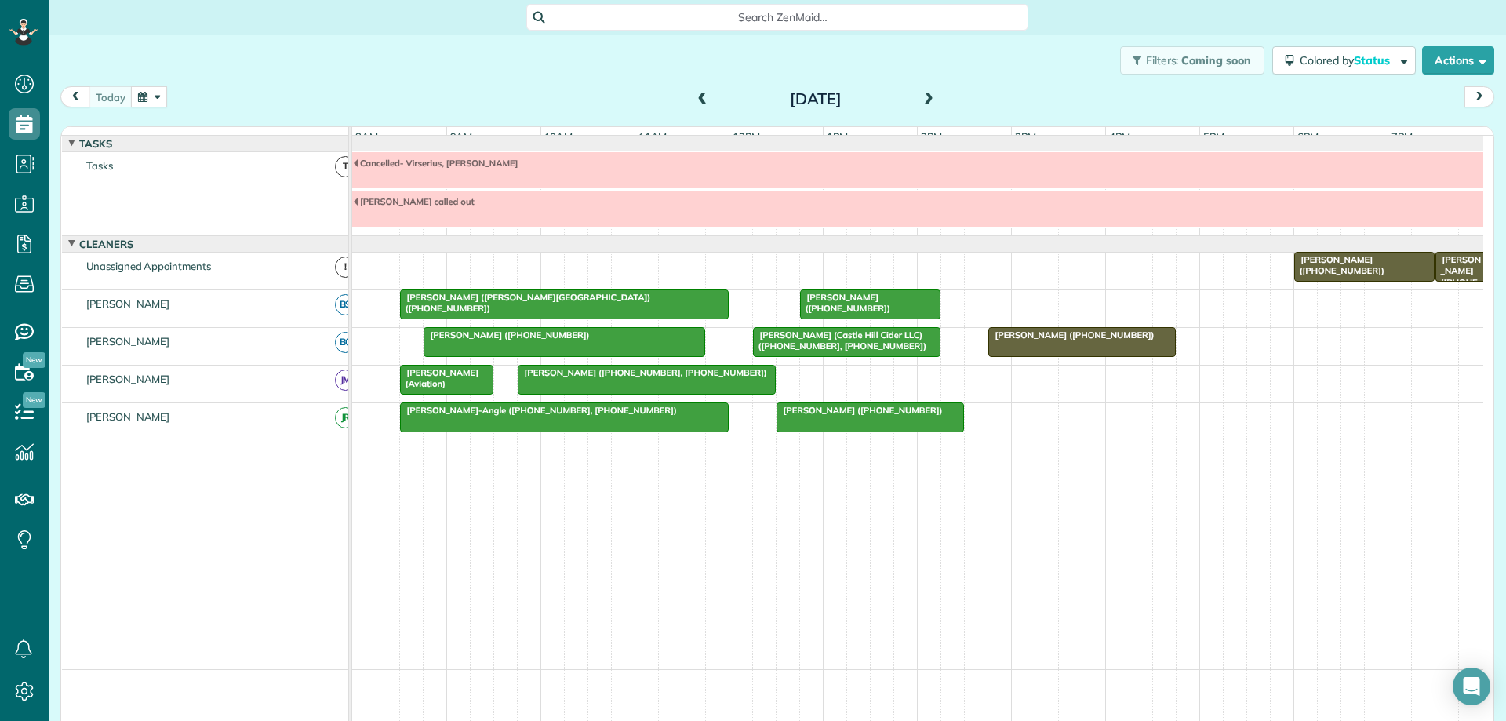
click at [694, 94] on span at bounding box center [702, 100] width 17 height 14
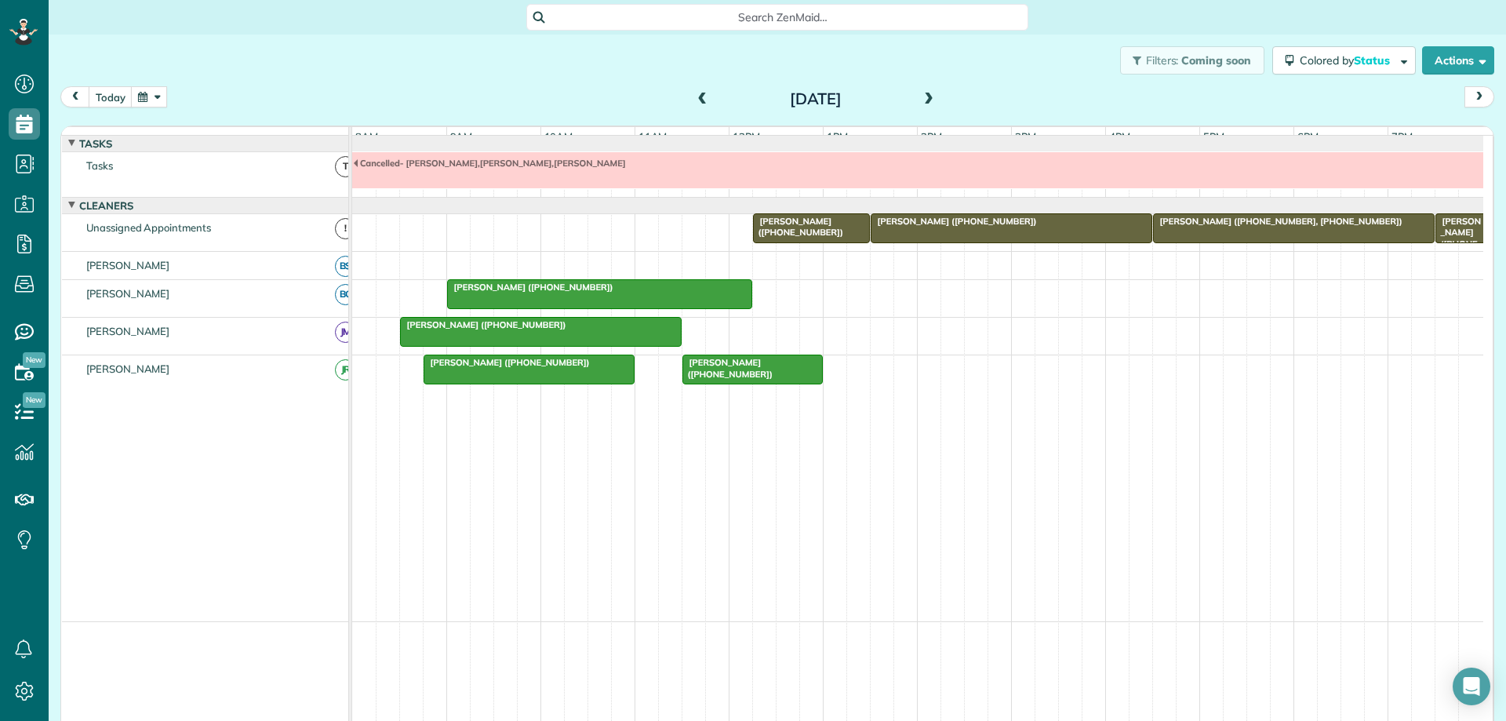
click at [920, 96] on span at bounding box center [928, 100] width 17 height 14
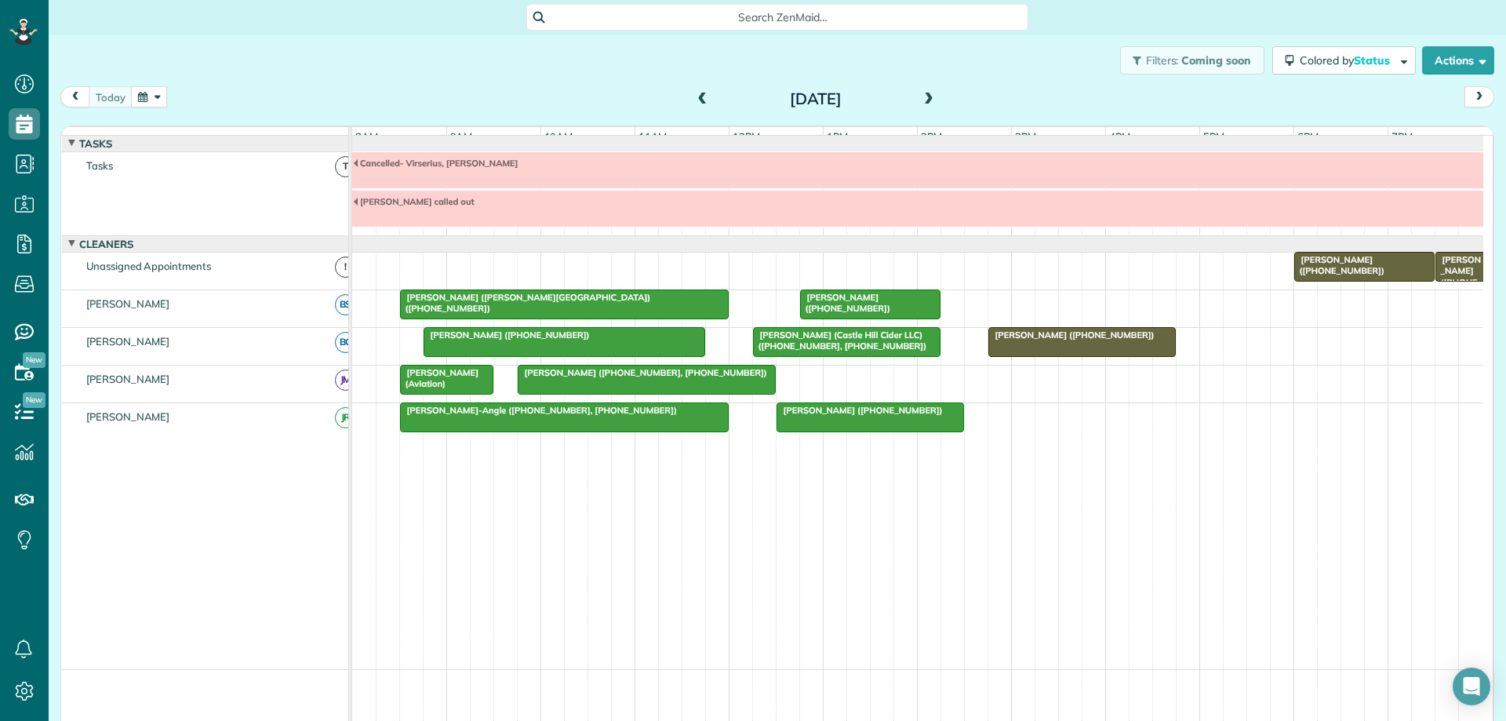
click at [925, 101] on span at bounding box center [928, 100] width 17 height 14
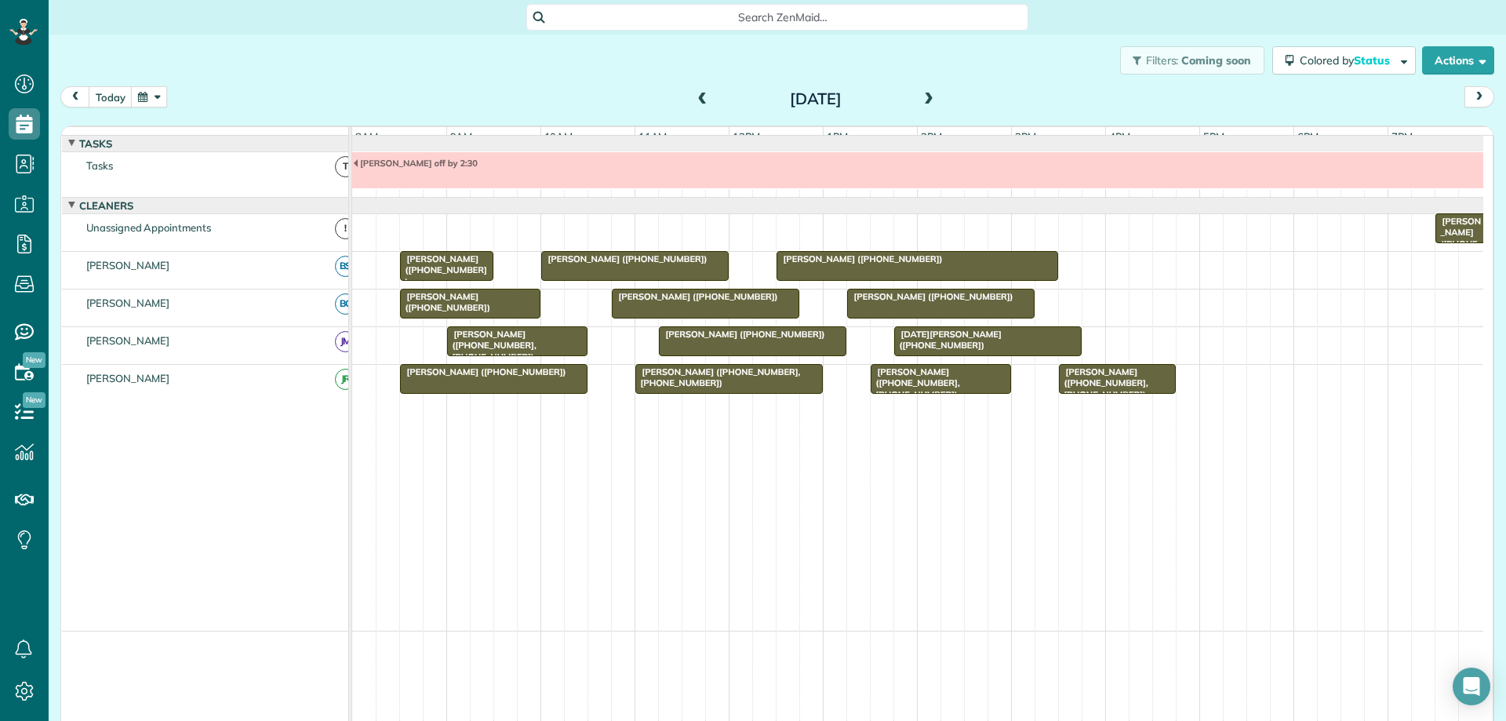
click at [925, 100] on span at bounding box center [928, 100] width 17 height 14
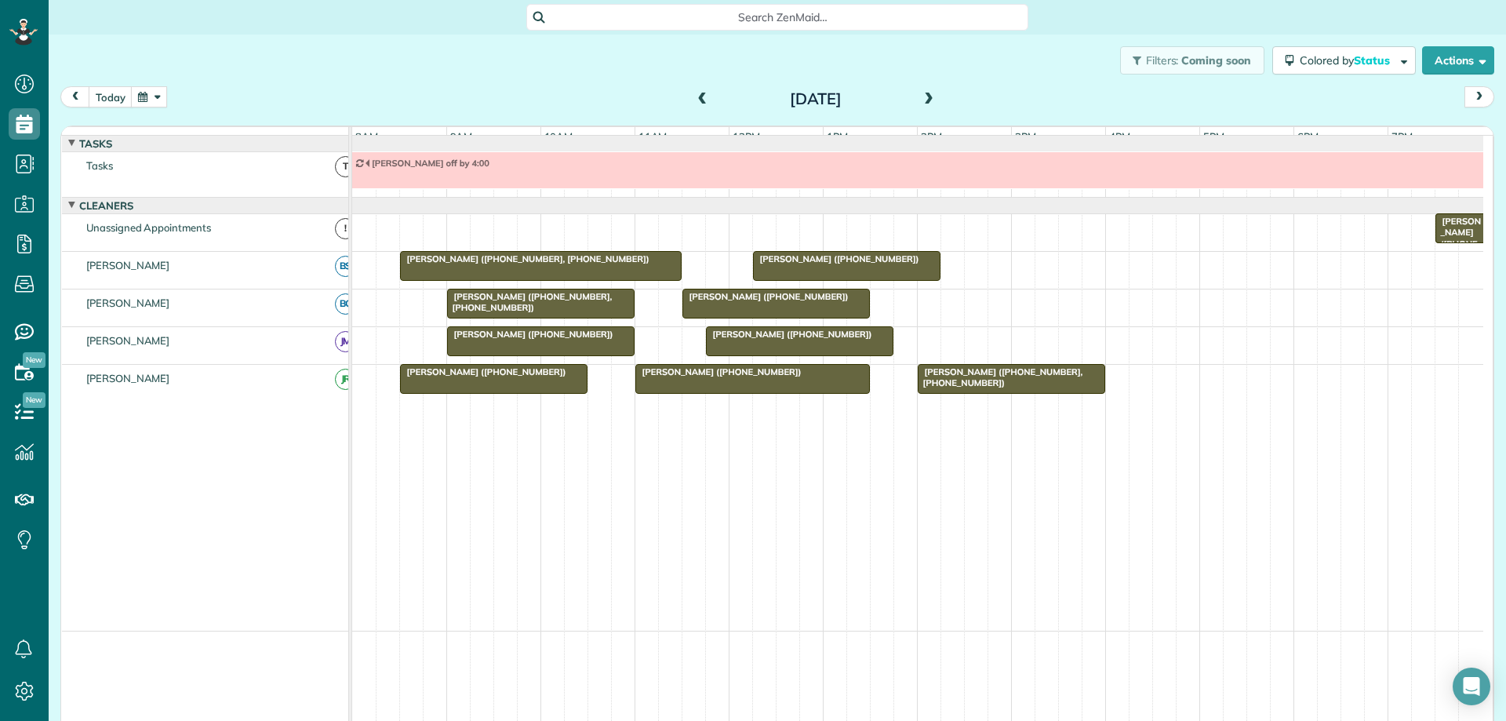
click at [925, 100] on span at bounding box center [928, 100] width 17 height 14
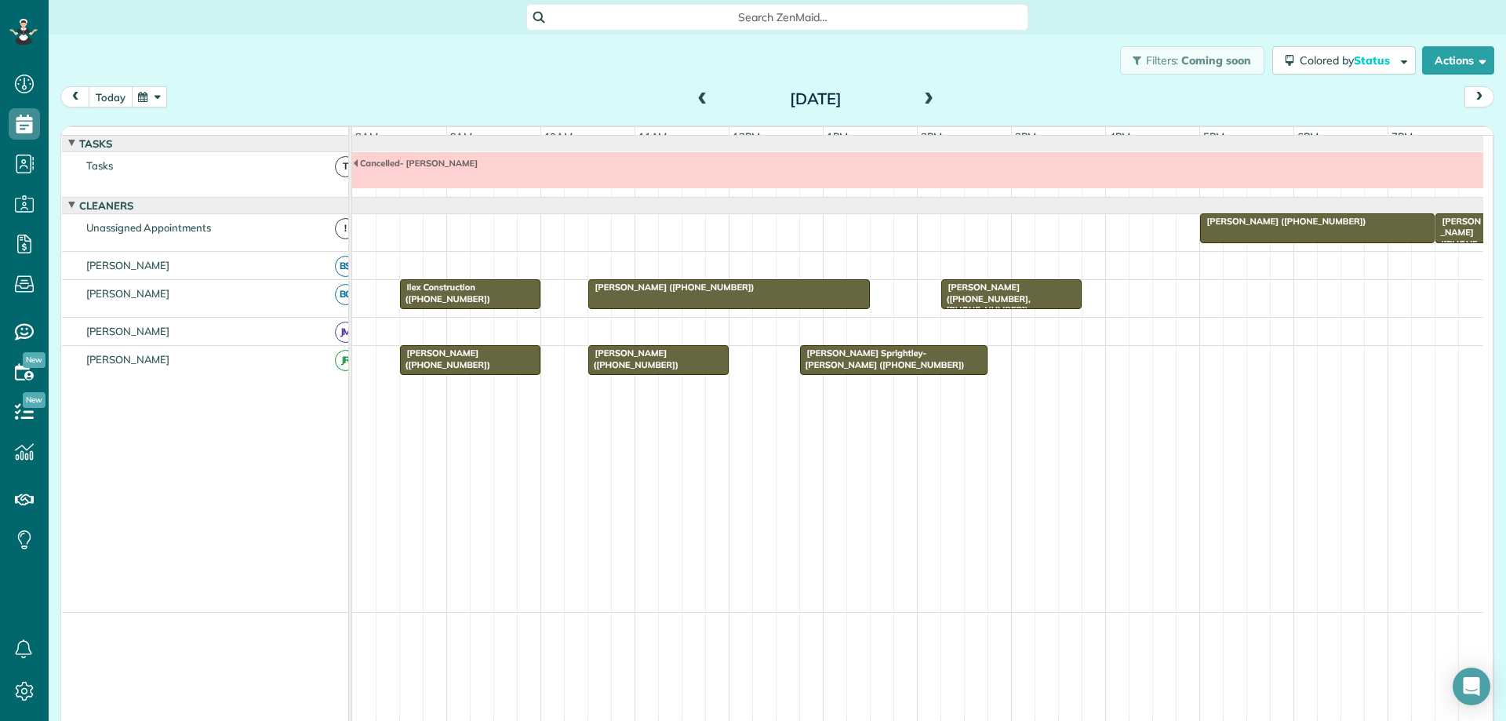
click at [111, 98] on button "today" at bounding box center [111, 96] width 44 height 21
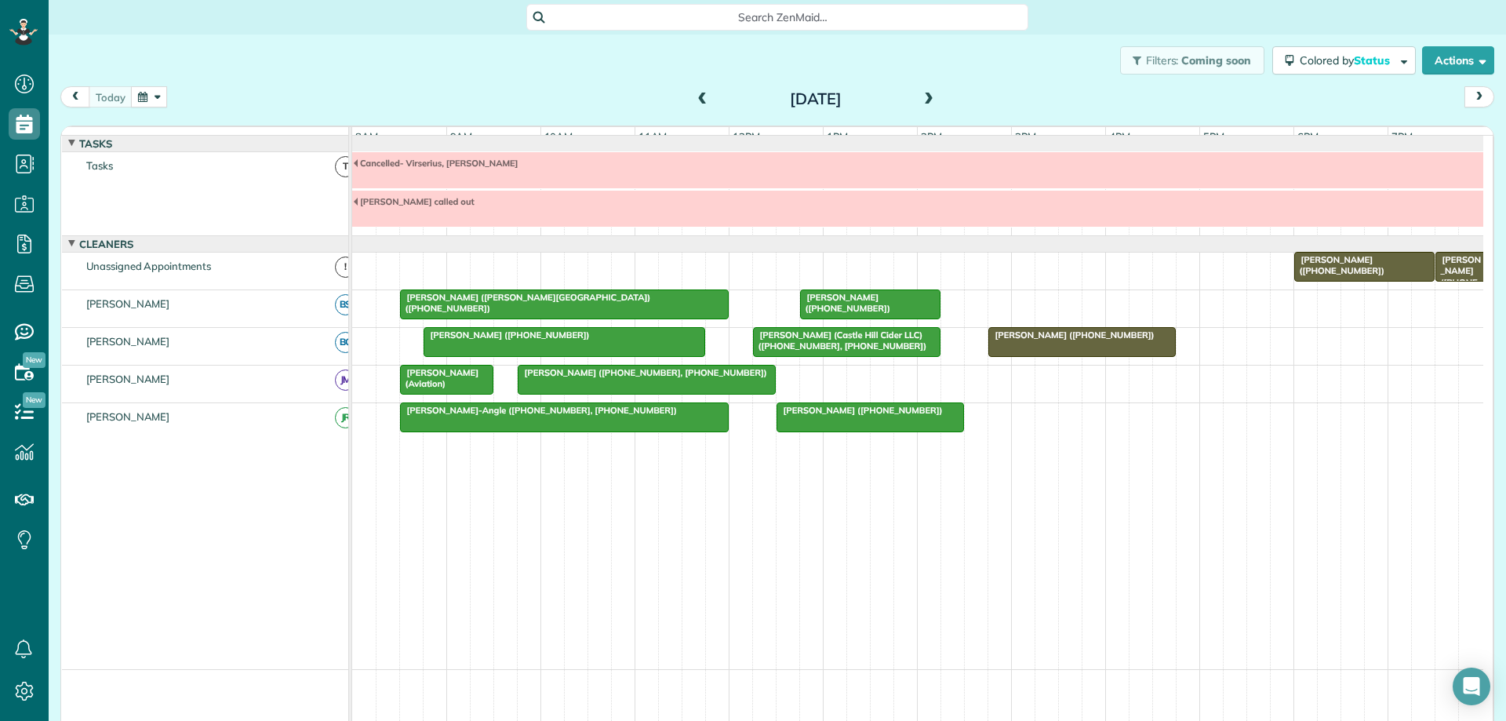
click at [151, 106] on button "button" at bounding box center [149, 96] width 36 height 21
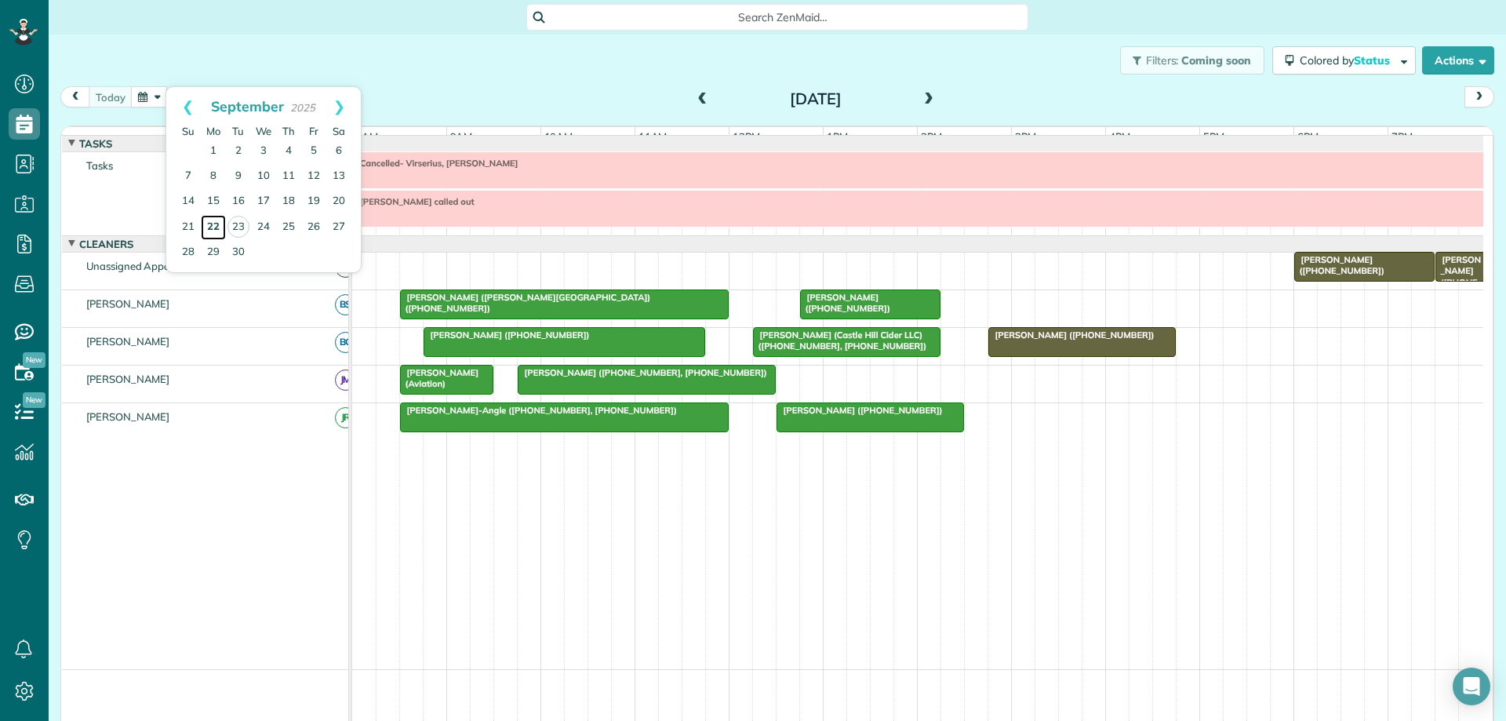
click at [216, 227] on link "22" at bounding box center [213, 227] width 25 height 25
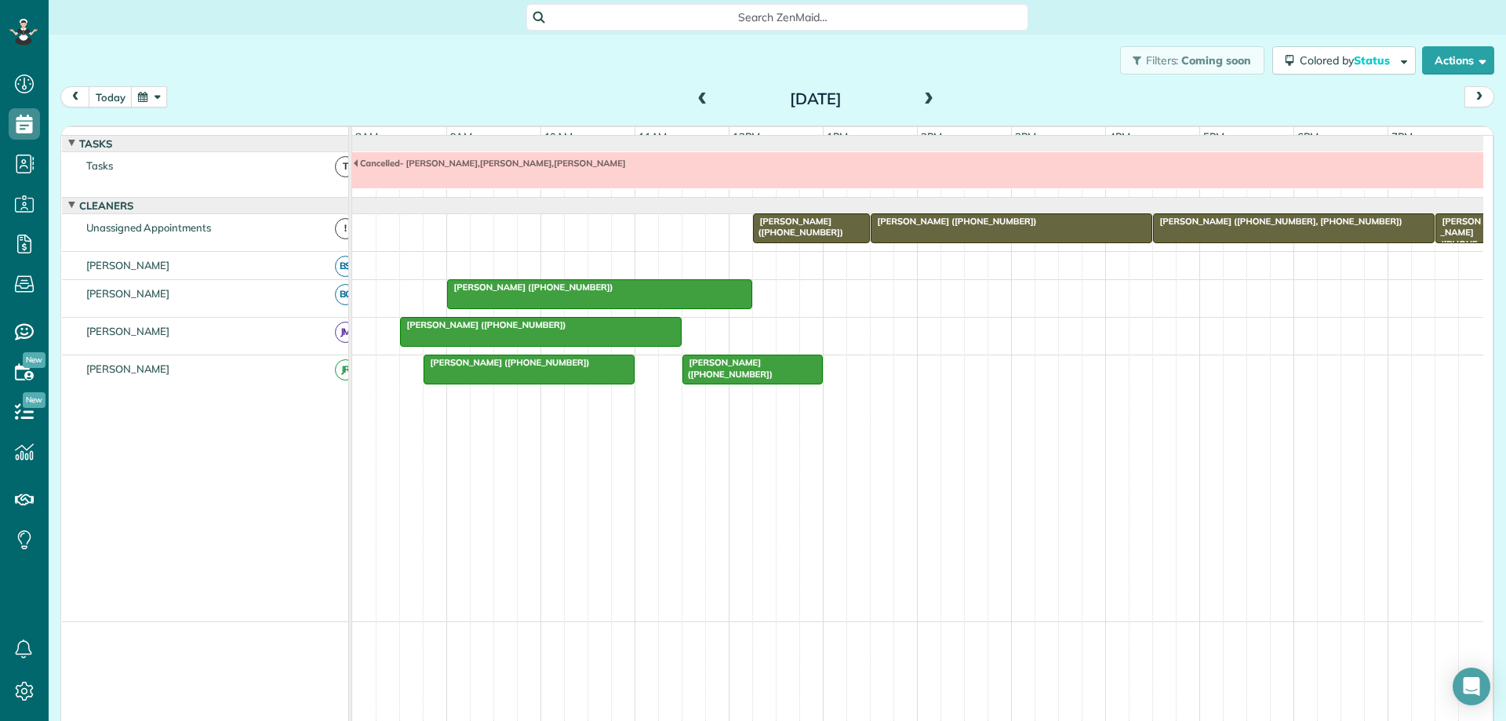
click at [923, 100] on span at bounding box center [928, 100] width 17 height 14
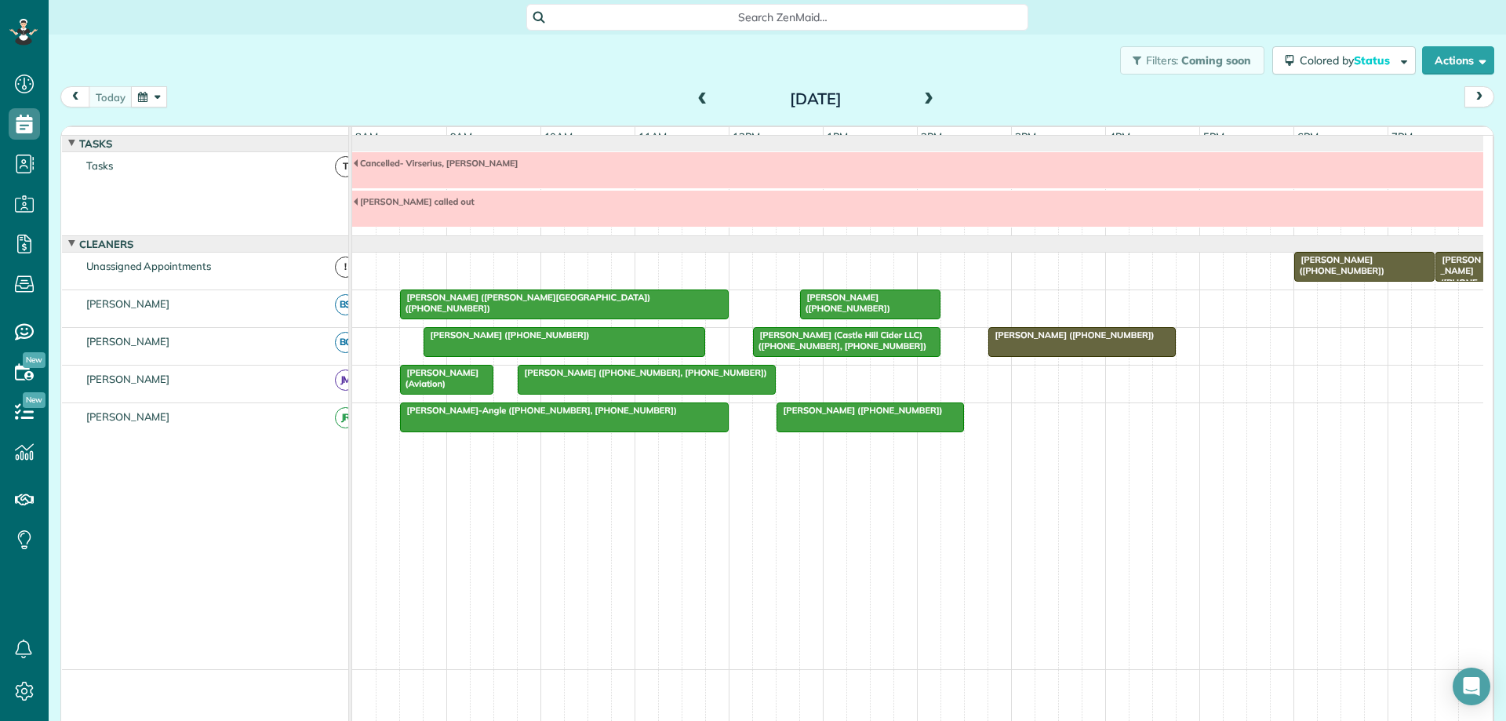
click at [923, 100] on span at bounding box center [928, 100] width 17 height 14
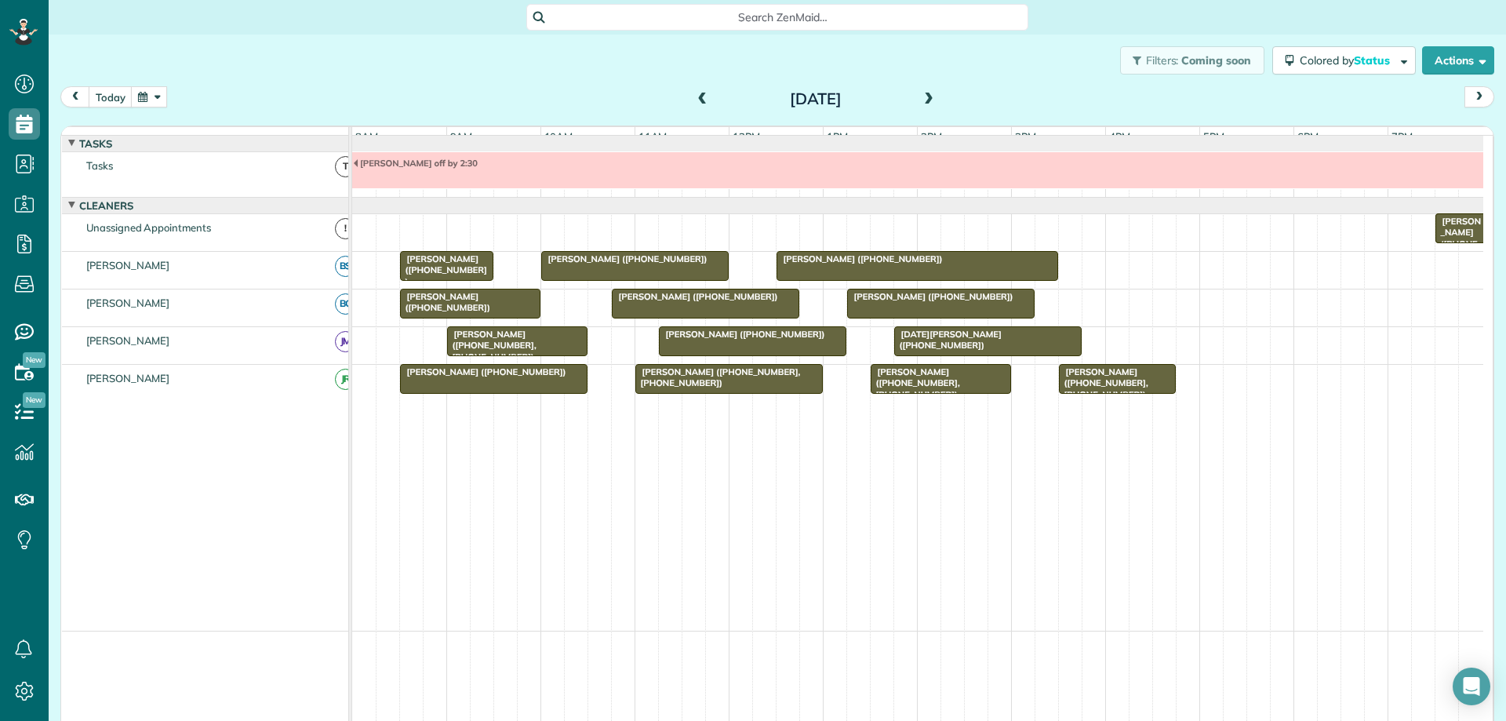
click at [923, 100] on span at bounding box center [928, 100] width 17 height 14
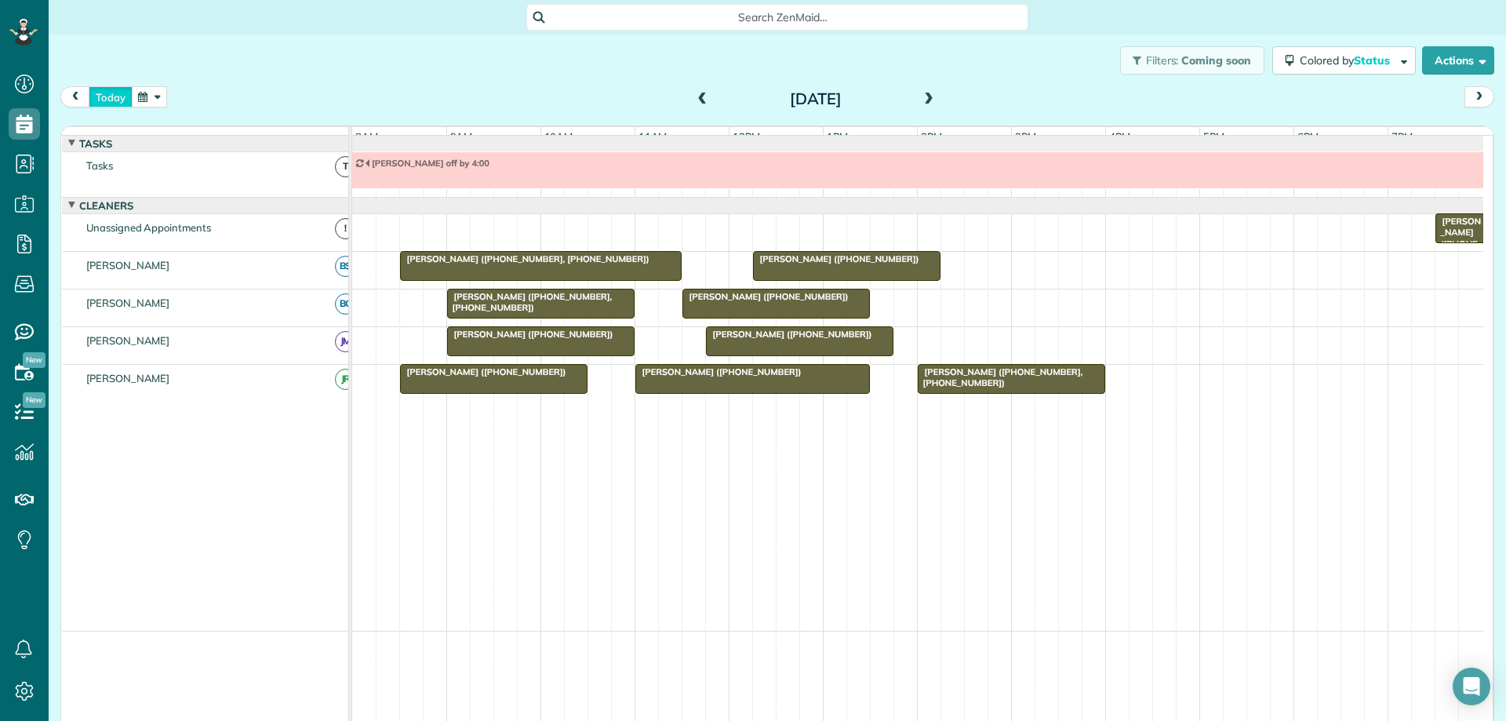
click at [112, 102] on button "today" at bounding box center [111, 96] width 44 height 21
